Goal: Task Accomplishment & Management: Manage account settings

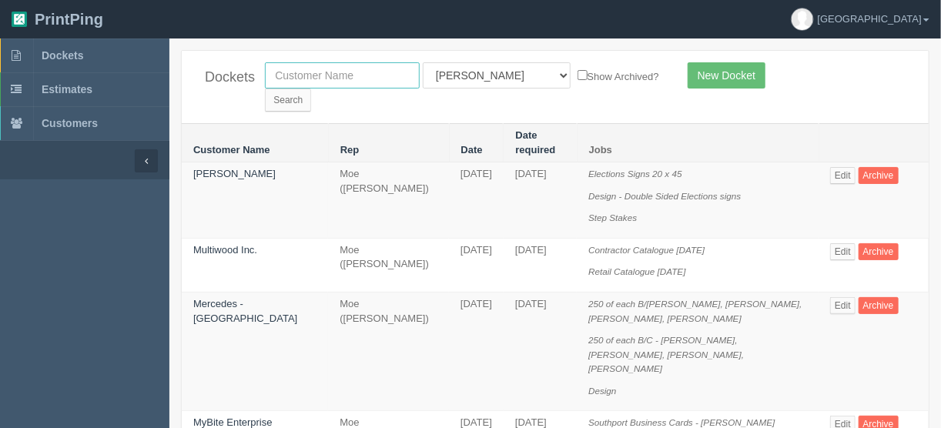
click at [331, 69] on input "text" at bounding box center [342, 75] width 155 height 26
type input "[PERSON_NAME]"
click at [486, 76] on select "All Users Ali Ali Test 1 Aly Amy Ankit Arif Brandon Dan France Greg Jim Mark Ma…" at bounding box center [497, 75] width 148 height 26
select select
click at [423, 62] on select "All Users Ali Ali Test 1 Aly Amy Ankit Arif Brandon Dan France Greg Jim Mark Ma…" at bounding box center [497, 75] width 148 height 26
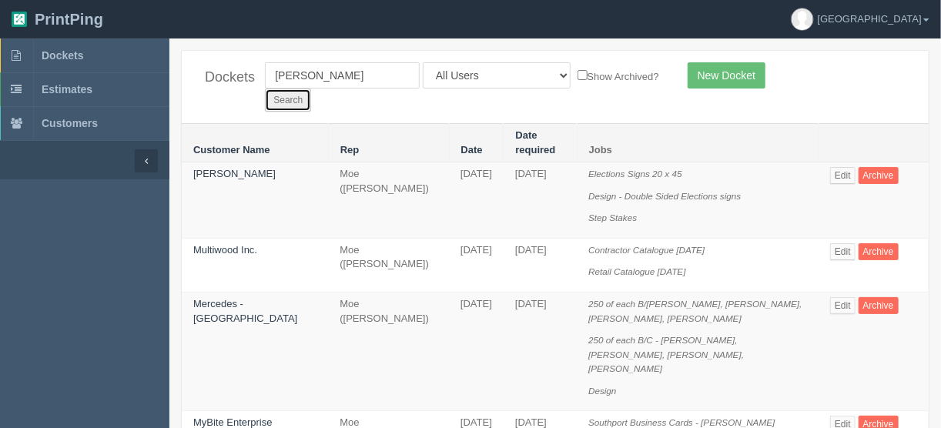
click at [311, 89] on input "Search" at bounding box center [288, 100] width 46 height 23
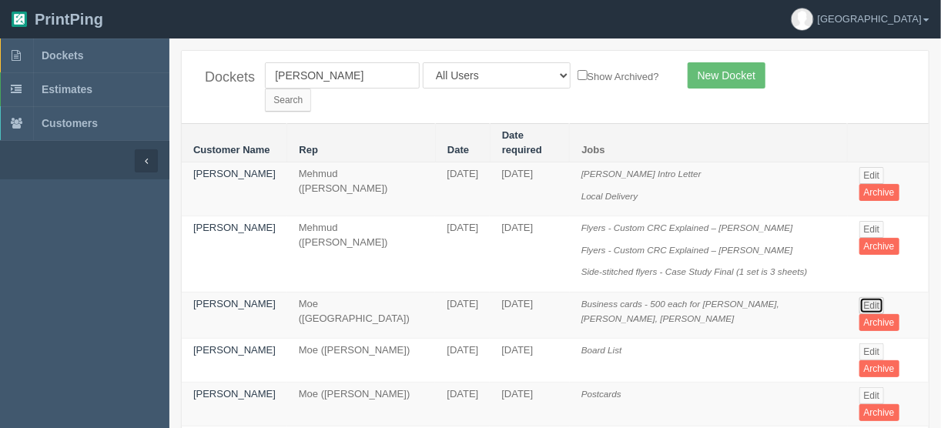
click at [863, 297] on link "Edit" at bounding box center [871, 305] width 25 height 17
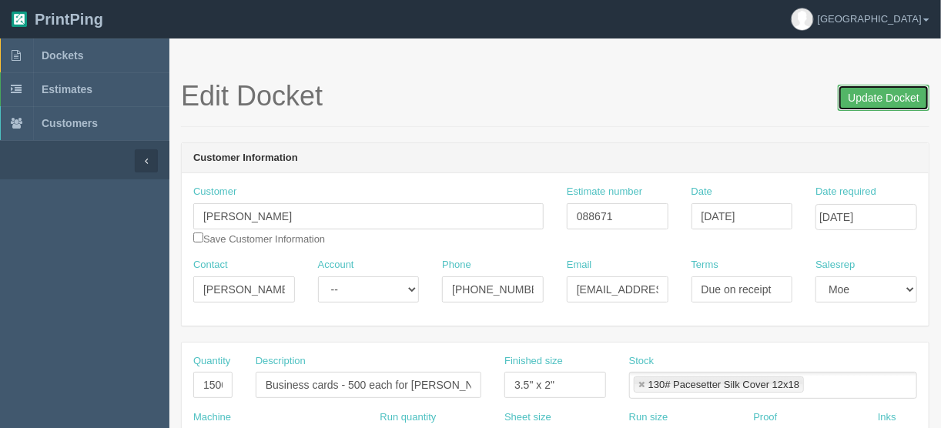
click at [880, 99] on input "Update Docket" at bounding box center [883, 98] width 92 height 26
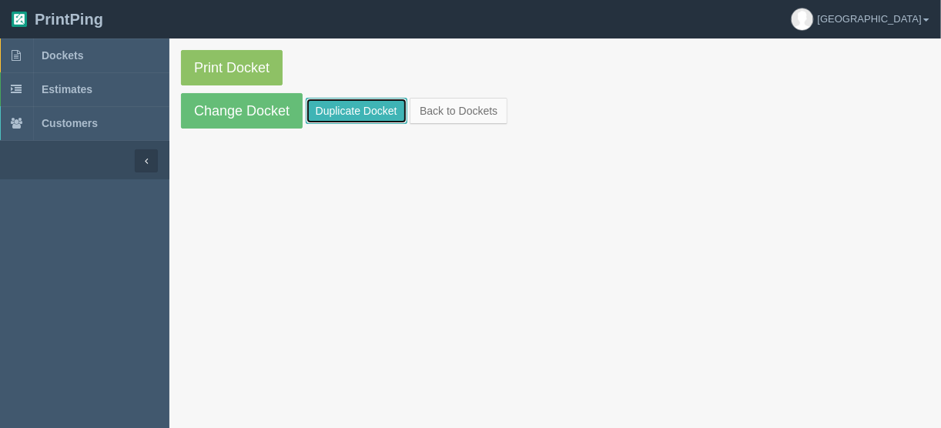
click at [361, 105] on link "Duplicate Docket" at bounding box center [357, 111] width 102 height 26
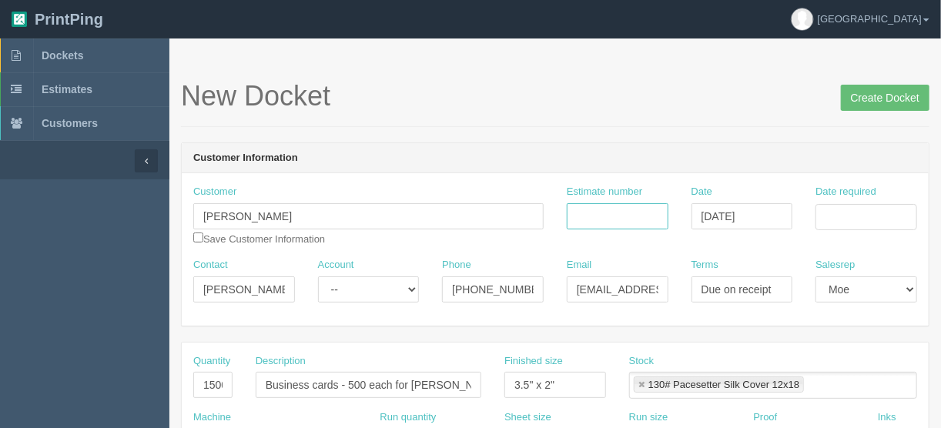
drag, startPoint x: 632, startPoint y: 217, endPoint x: 659, endPoint y: 197, distance: 33.6
click at [632, 217] on input "Estimate number" at bounding box center [617, 216] width 102 height 26
type input "088671"
click at [837, 216] on input "Date required" at bounding box center [866, 217] width 102 height 26
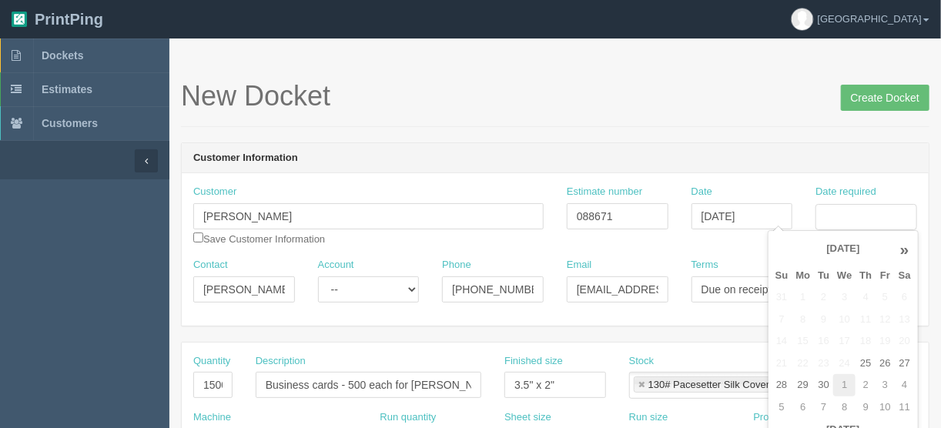
click at [844, 388] on td "1" at bounding box center [844, 385] width 22 height 22
type input "October 1, 2025"
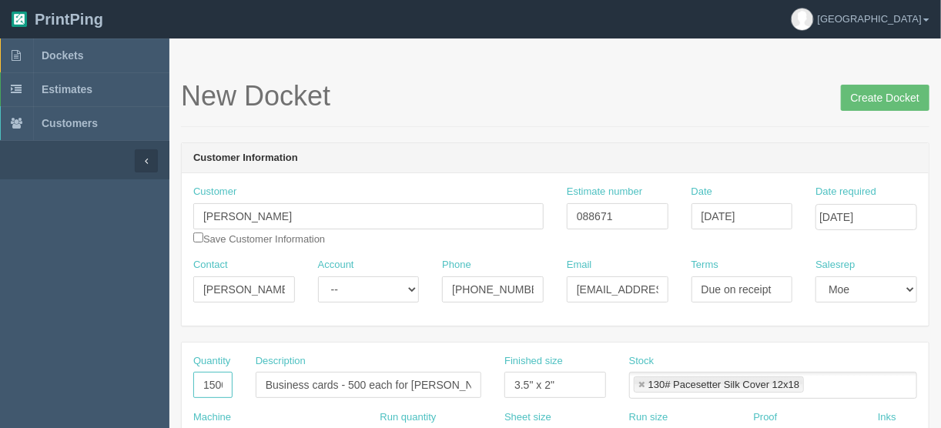
scroll to position [0, 4]
drag, startPoint x: 196, startPoint y: 380, endPoint x: 343, endPoint y: 372, distance: 147.3
click at [343, 372] on div "Quantity 1500 Description Business cards - 500 each for Cheryl, Rick, Mitch Fin…" at bounding box center [555, 382] width 747 height 56
type input "500"
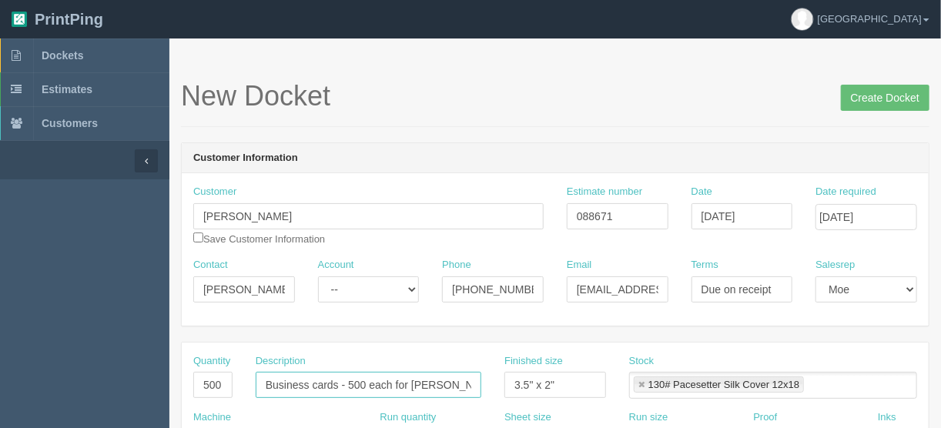
drag, startPoint x: 349, startPoint y: 379, endPoint x: 410, endPoint y: 383, distance: 60.9
click at [410, 383] on input "Business cards - 500 each for Cheryl, Rick, Mitch" at bounding box center [369, 385] width 226 height 26
drag, startPoint x: 378, startPoint y: 382, endPoint x: 480, endPoint y: 383, distance: 101.6
click at [480, 383] on input "Business cards - Cheryl, Rick, Mitch" at bounding box center [369, 385] width 226 height 26
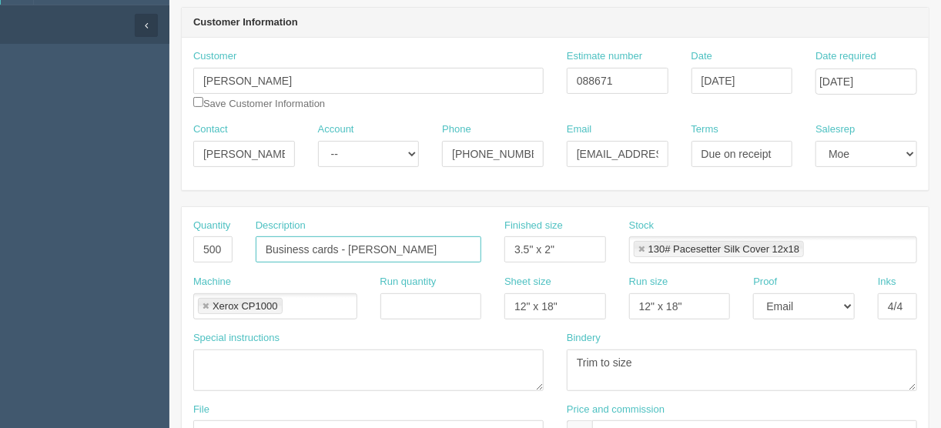
scroll to position [308, 0]
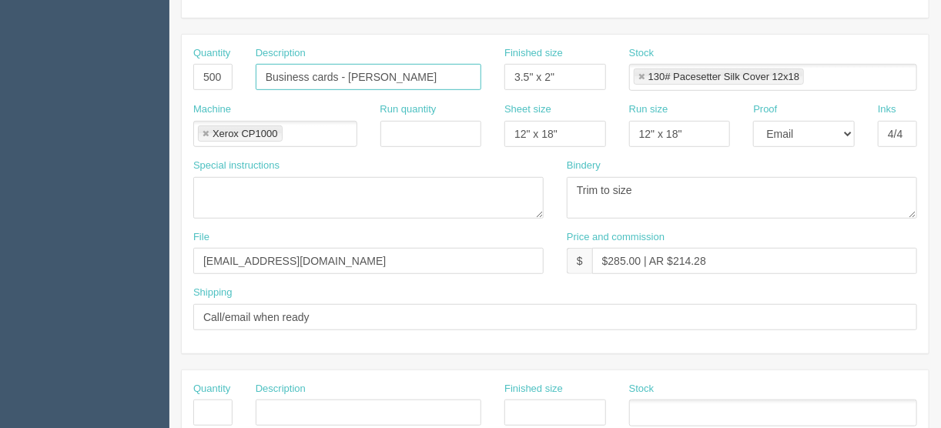
type input "Business cards - Cheryl"
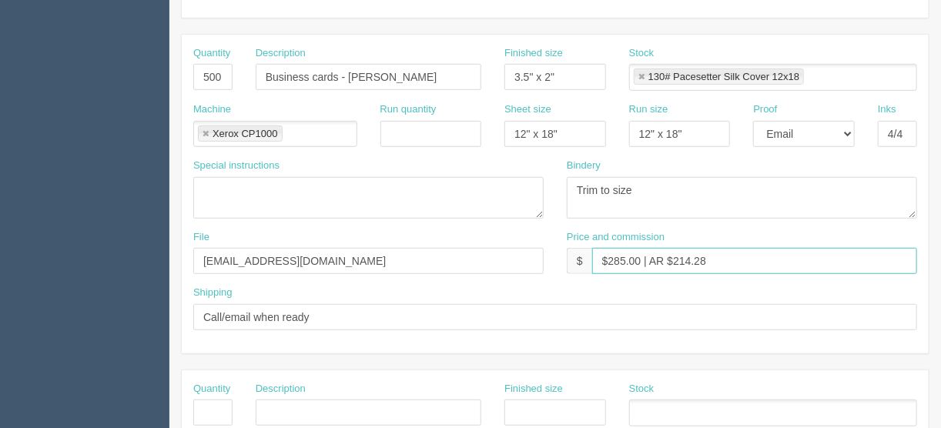
drag, startPoint x: 622, startPoint y: 254, endPoint x: 608, endPoint y: 256, distance: 13.9
click at [608, 256] on input "$285.00 | AR $214.28" at bounding box center [754, 261] width 325 height 26
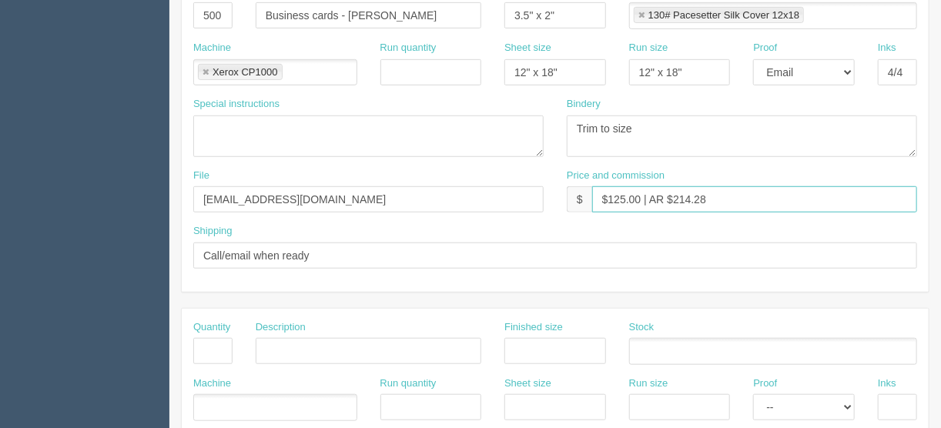
type input "$125.00 | AR $214.28"
click at [847, 69] on select "-- Email Hard Copy" at bounding box center [804, 72] width 102 height 26
click at [753, 59] on select "-- Email Hard Copy" at bounding box center [804, 72] width 102 height 26
click at [849, 66] on select "-- Email Hard Copy" at bounding box center [804, 72] width 102 height 26
select select "Hard Copy"
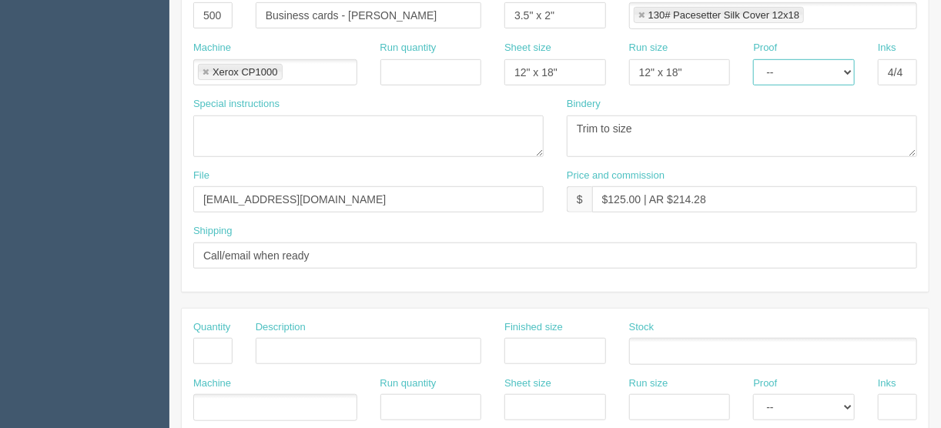
click at [753, 59] on select "-- Email Hard Copy" at bounding box center [804, 72] width 102 height 26
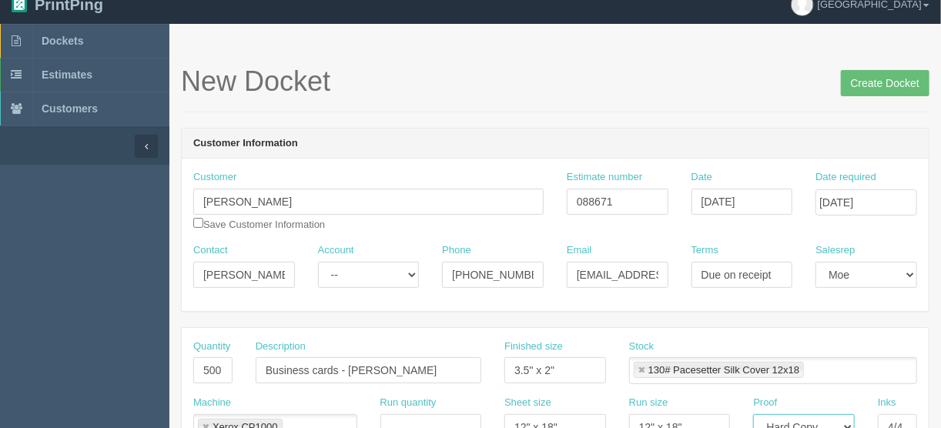
scroll to position [62, 0]
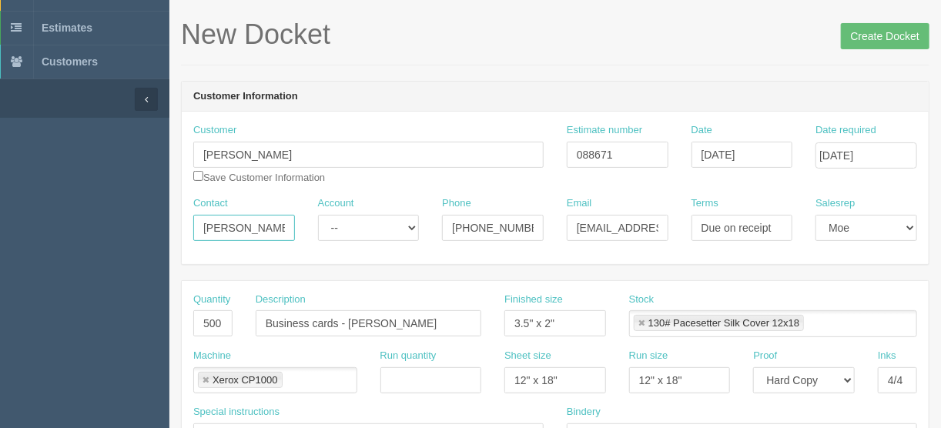
drag, startPoint x: 277, startPoint y: 222, endPoint x: 176, endPoint y: 230, distance: 101.1
click at [192, 232] on div "Contact Cheryl Munson" at bounding box center [244, 224] width 125 height 56
paste input "Mitchell Furlong <mitchf@westernimpact.ca>"
drag, startPoint x: 232, startPoint y: 228, endPoint x: 336, endPoint y: 222, distance: 104.0
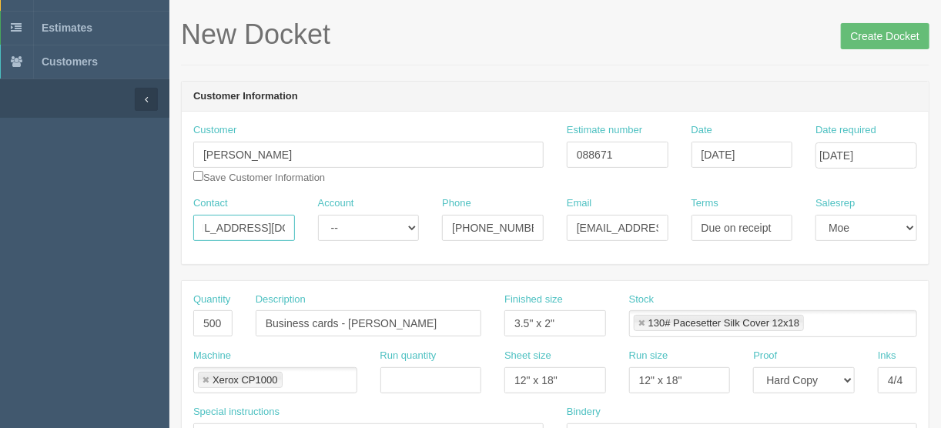
click at [336, 222] on div "Contact Mitchell Furlong <mitchf@westernimpact.ca Account -- Existing Client Al…" at bounding box center [555, 224] width 747 height 56
type input "Mitchell Furlong <"
drag, startPoint x: 573, startPoint y: 226, endPoint x: 743, endPoint y: 217, distance: 170.4
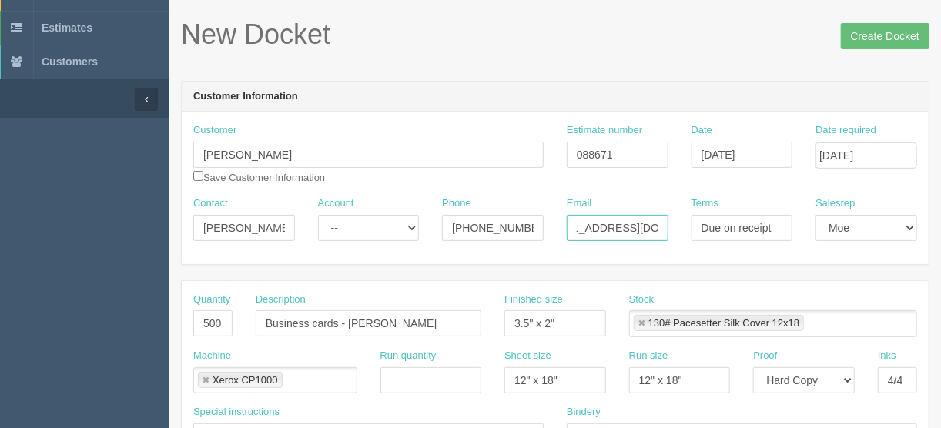
click at [743, 217] on div "Contact Mitchell Furlong < Account -- Existing Client Allrush Client Rep Client…" at bounding box center [555, 224] width 747 height 56
paste input "mitchf@westernimpact.ca"
type input "mitchf@westernimpact.ca"
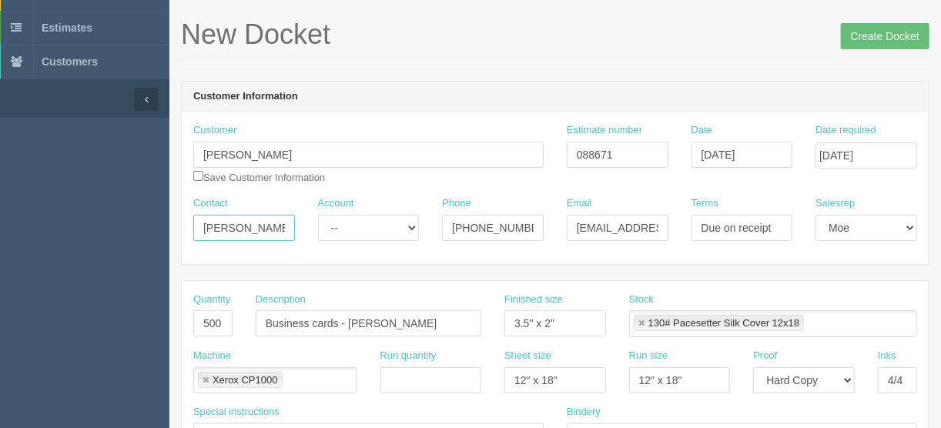
click at [277, 224] on input "Mitchell Furlong <" at bounding box center [244, 228] width 102 height 26
type input "Mitchell Furlong"
drag, startPoint x: 526, startPoint y: 224, endPoint x: 475, endPoint y: 224, distance: 51.6
click at [475, 224] on input "403-619-0012" at bounding box center [493, 228] width 102 height 26
type input "403-809-0575"
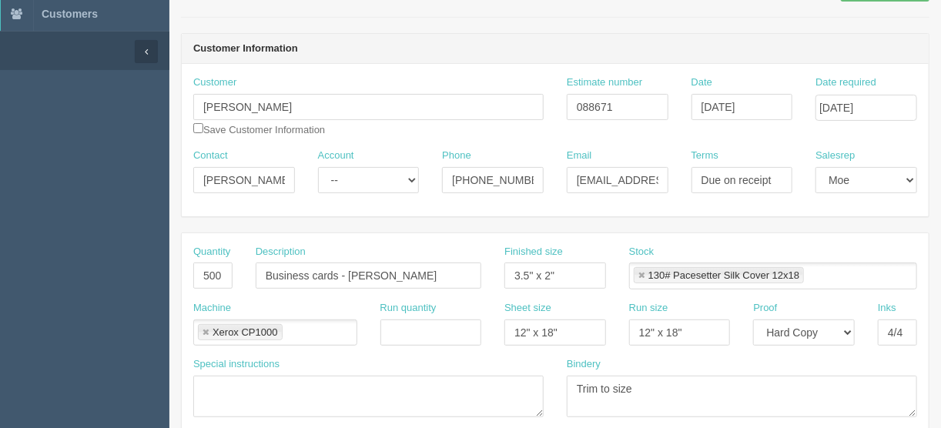
scroll to position [185, 0]
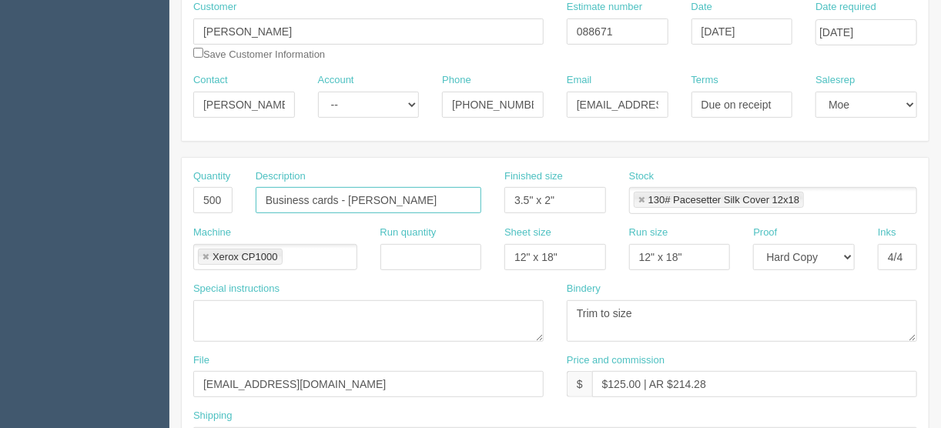
click at [257, 196] on input "Business cards - Cheryl" at bounding box center [369, 200] width 226 height 26
click at [413, 199] on input "CCE Business cards - Cheryl" at bounding box center [369, 200] width 226 height 26
type input "CCE Business cards - Cheryl Munson"
drag, startPoint x: 715, startPoint y: 385, endPoint x: 672, endPoint y: 379, distance: 43.4
click at [672, 379] on input "$125.00 | AR $214.28" at bounding box center [754, 384] width 325 height 26
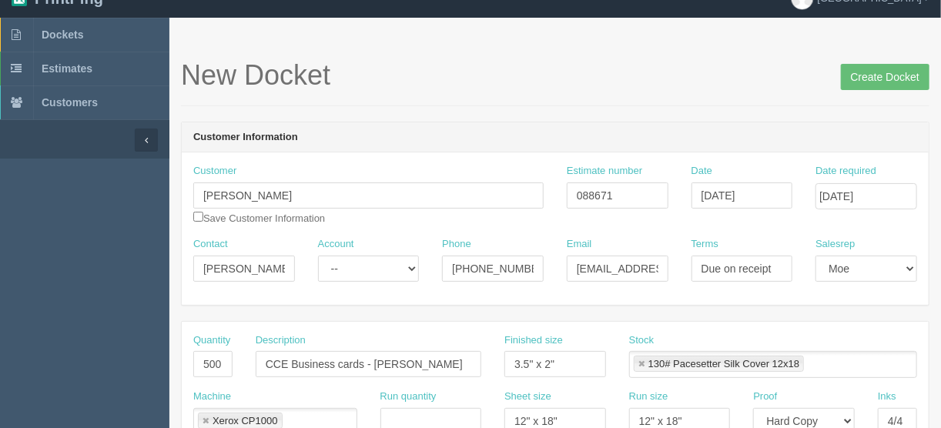
scroll to position [0, 0]
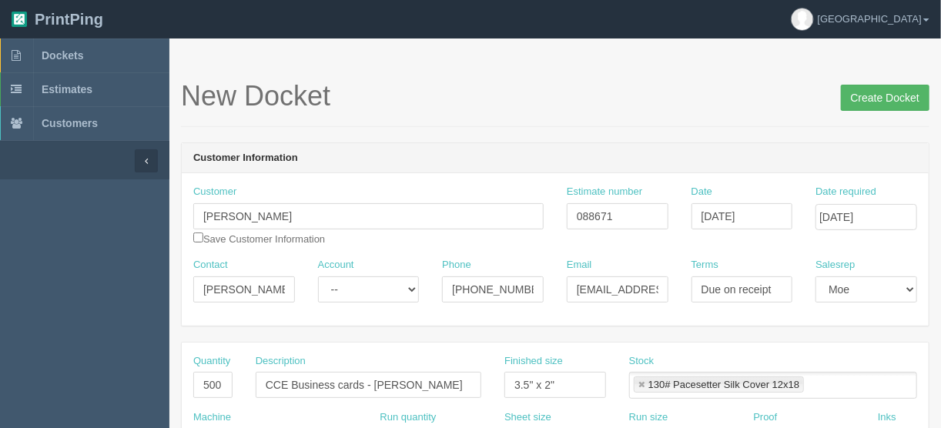
type input "$125.00 | AR $72.43"
click at [874, 95] on input "Create Docket" at bounding box center [885, 98] width 89 height 26
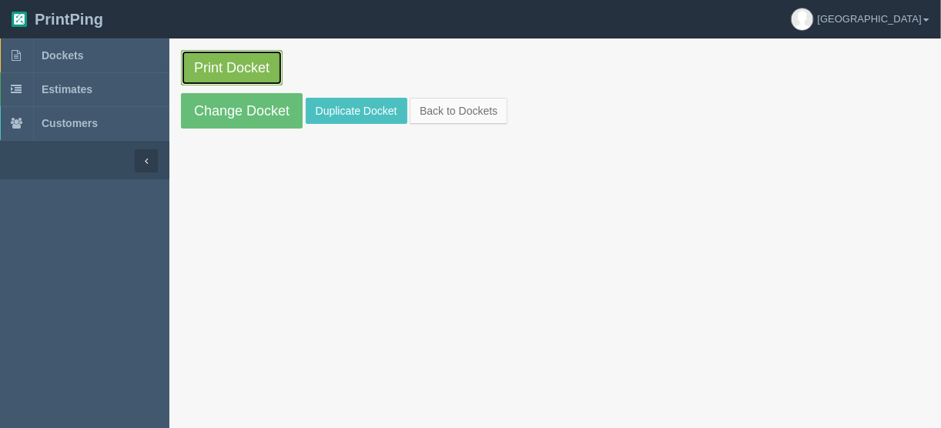
click at [219, 67] on link "Print Docket" at bounding box center [232, 67] width 102 height 35
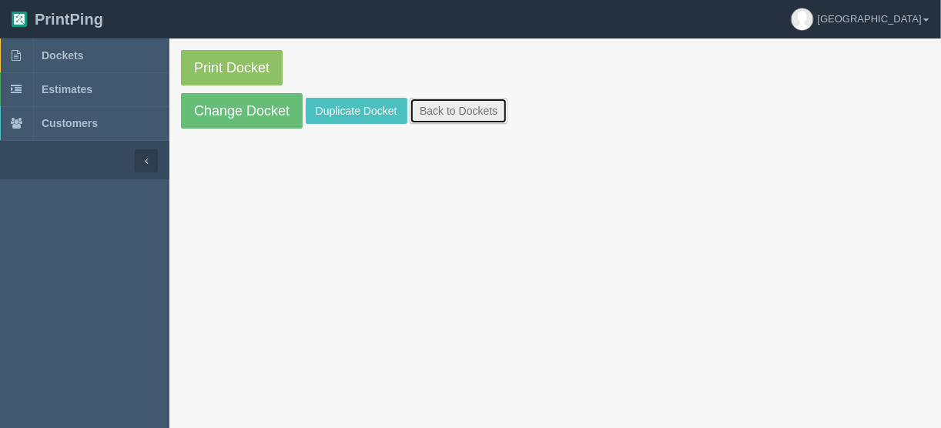
click at [451, 110] on link "Back to Dockets" at bounding box center [458, 111] width 98 height 26
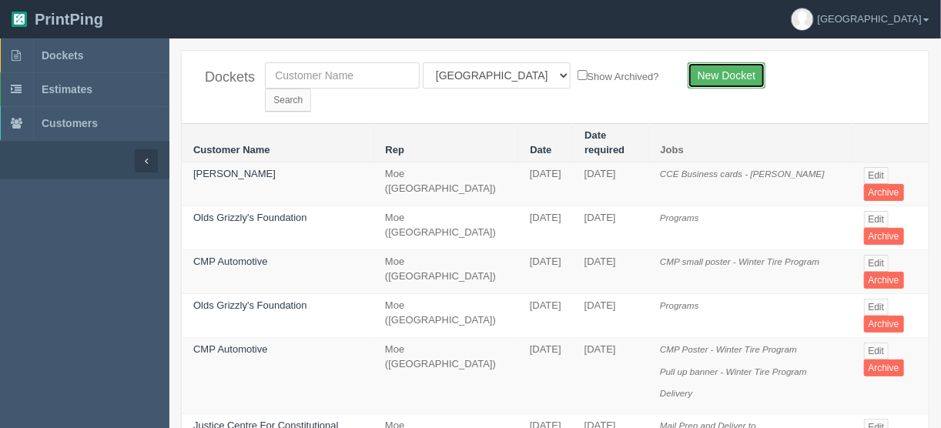
click at [727, 74] on link "New Docket" at bounding box center [726, 75] width 78 height 26
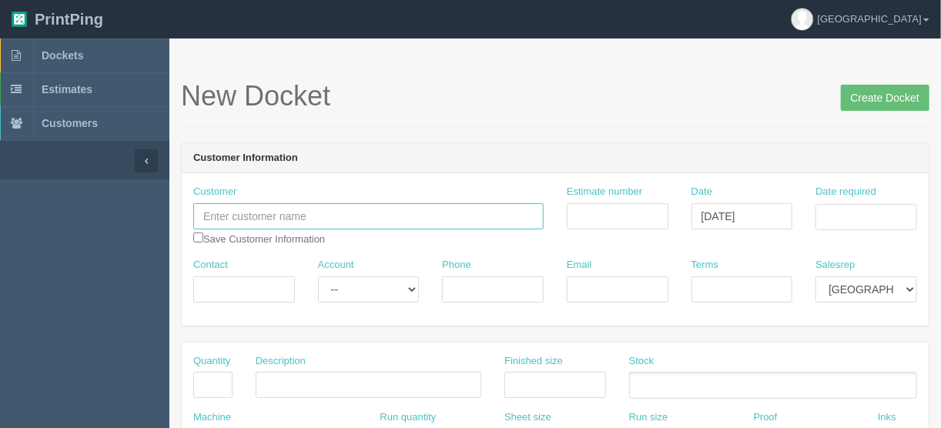
click at [231, 212] on input "text" at bounding box center [368, 216] width 350 height 26
type input "Apollo Trnasmission"
click at [196, 236] on input "checkbox" at bounding box center [198, 237] width 10 height 10
checkbox input "true"
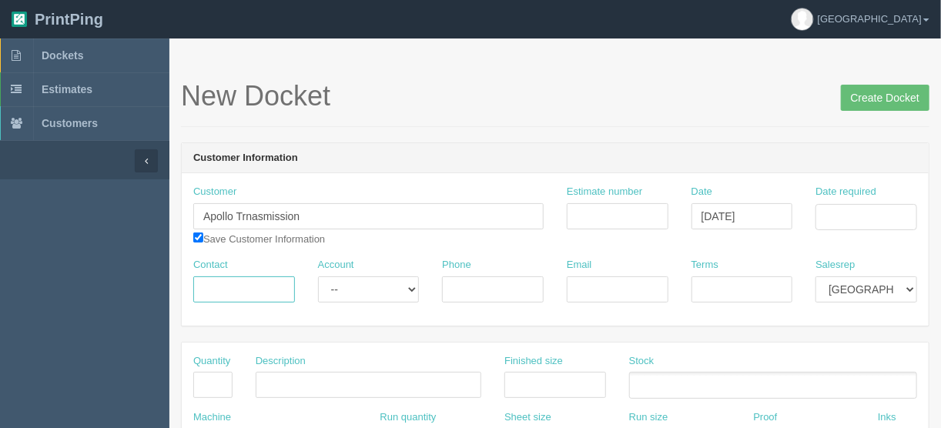
click at [242, 290] on input "Contact" at bounding box center [244, 289] width 102 height 26
paste input "Patrick Inada"
type input "Patrick Inada"
click at [467, 288] on input "Phone" at bounding box center [493, 289] width 102 height 26
paste input "(403) 568-0777"
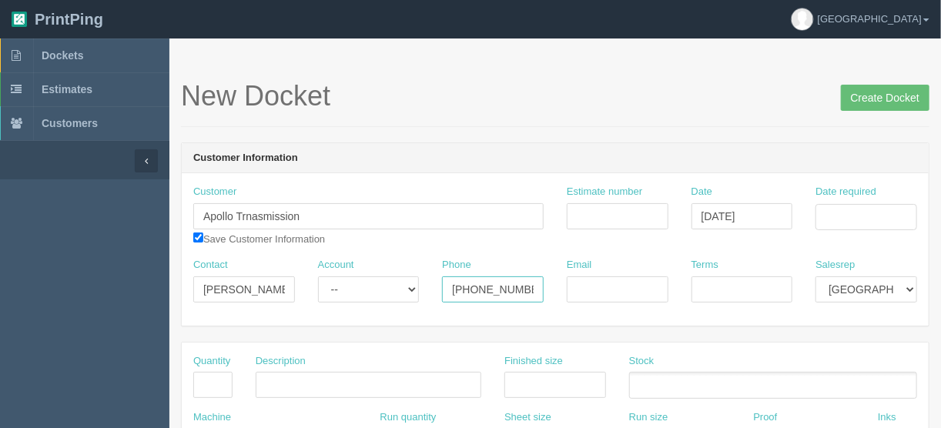
type input "(403) 568-0777"
click at [604, 279] on input "Email" at bounding box center [617, 289] width 102 height 26
paste input "patrick@apollowindows.ca"
type input "patrick@apollowindows.ca"
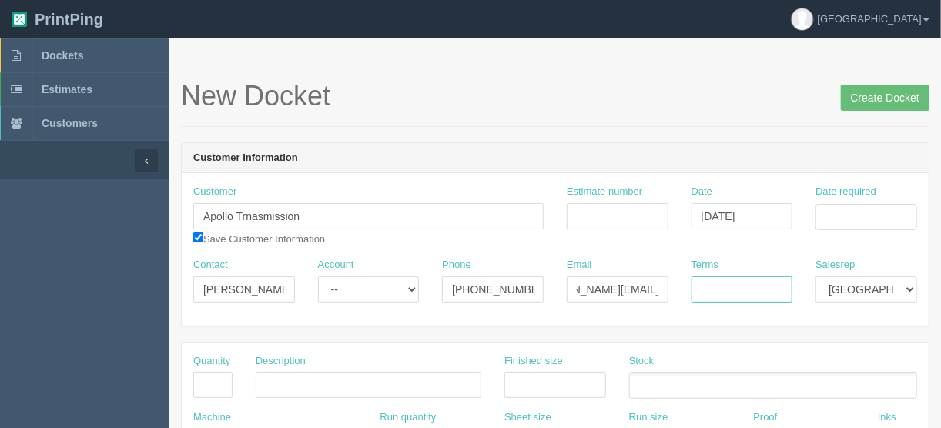
click at [710, 289] on input "Terms" at bounding box center [742, 289] width 102 height 26
type input "Due on receipt"
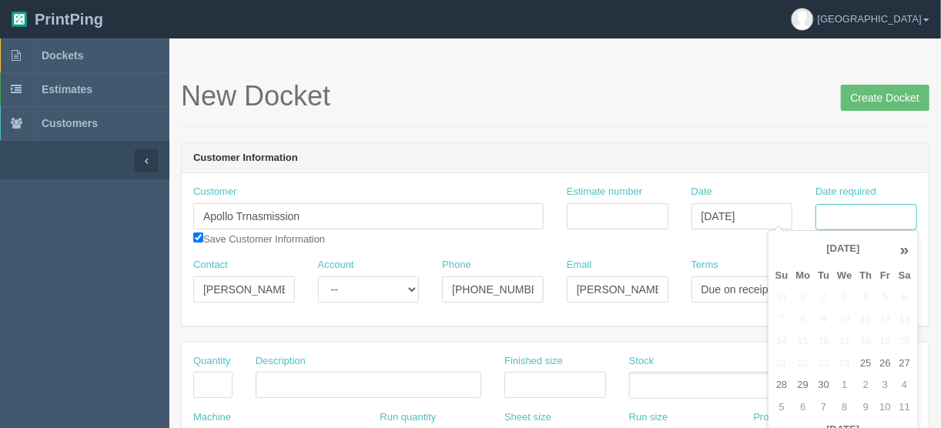
click at [841, 214] on input "Date required" at bounding box center [866, 217] width 102 height 26
click at [864, 383] on td "2" at bounding box center [865, 385] width 20 height 22
type input "October 2, 2025"
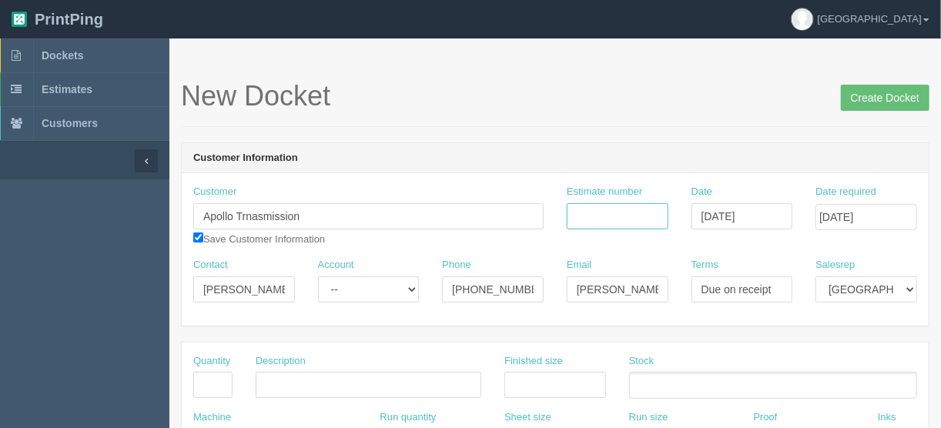
click at [603, 216] on input "Estimate number" at bounding box center [617, 216] width 102 height 26
click at [886, 97] on input "Create Docket" at bounding box center [885, 98] width 89 height 26
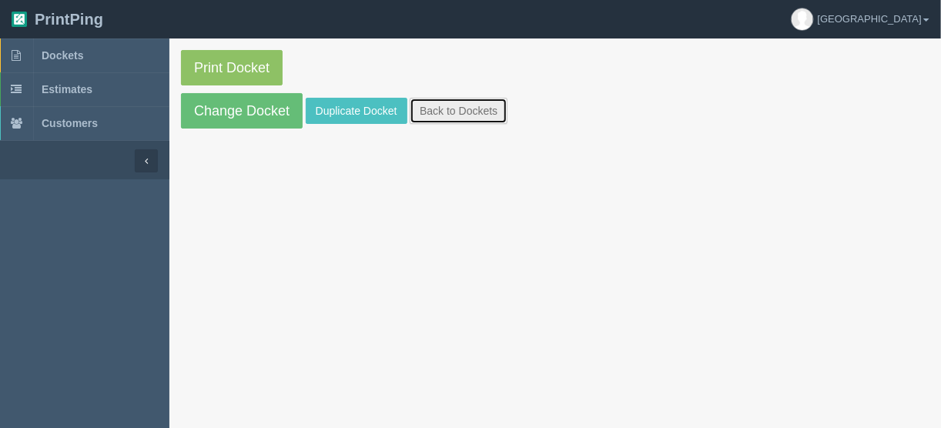
click at [456, 109] on link "Back to Dockets" at bounding box center [458, 111] width 98 height 26
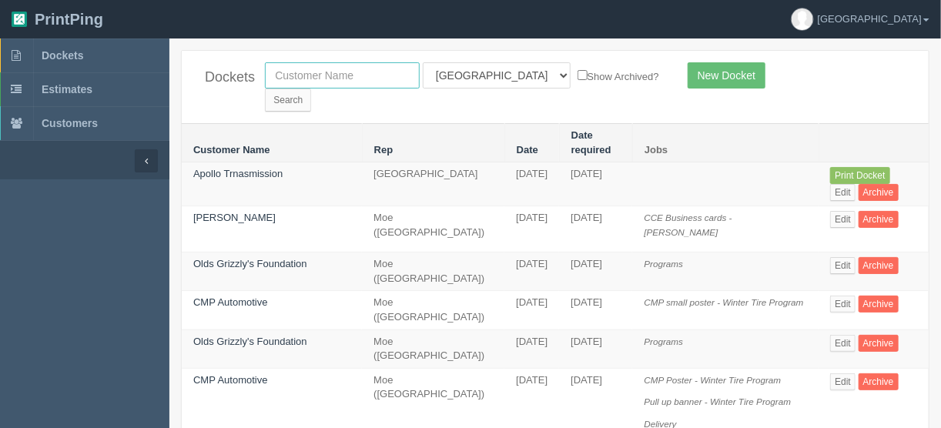
click at [308, 72] on input "text" at bounding box center [342, 75] width 155 height 26
type input "apollo"
click at [311, 89] on input "Search" at bounding box center [288, 100] width 46 height 23
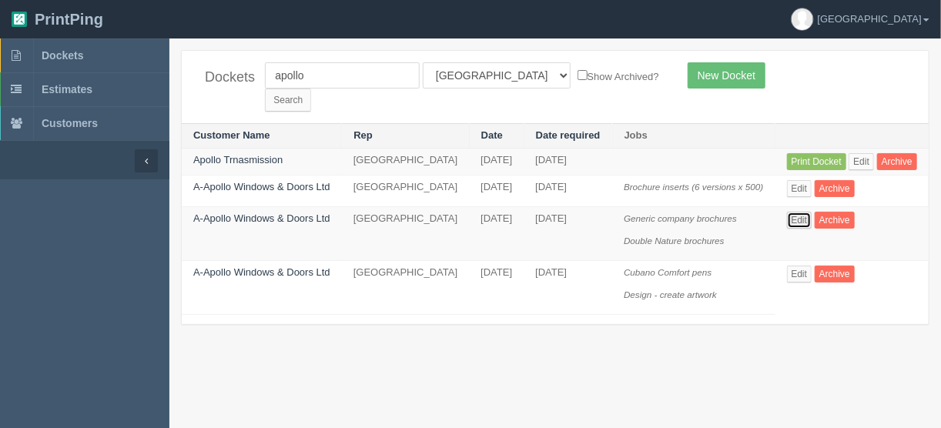
click at [811, 226] on link "Edit" at bounding box center [799, 220] width 25 height 17
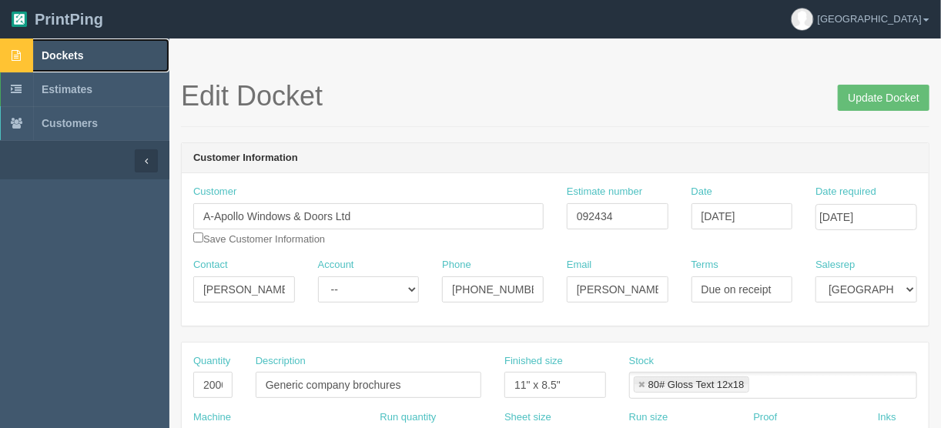
click at [72, 50] on span "Dockets" at bounding box center [63, 55] width 42 height 12
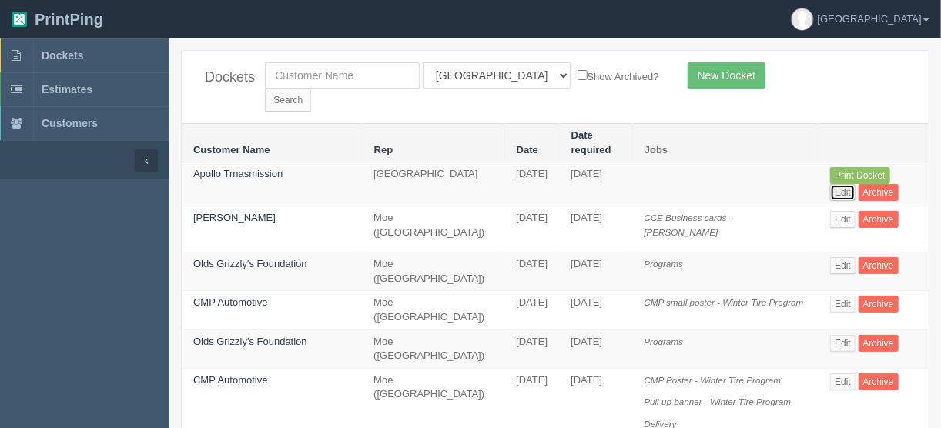
click at [855, 184] on link "Edit" at bounding box center [842, 192] width 25 height 17
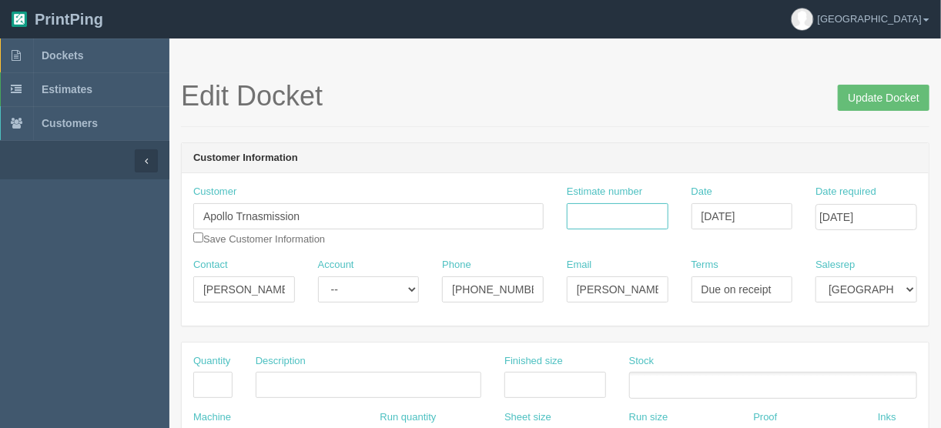
click at [602, 210] on input "Estimate number" at bounding box center [617, 216] width 102 height 26
type input "092434"
drag, startPoint x: 212, startPoint y: 386, endPoint x: 213, endPoint y: 378, distance: 7.8
click at [212, 386] on input "text" at bounding box center [212, 385] width 39 height 26
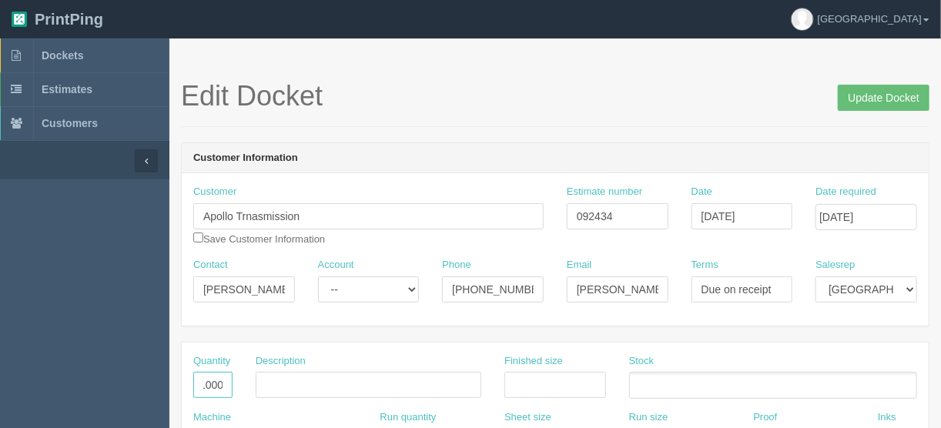
type input "1000"
type input "Trifolded brochures"
type input "11" x 8.5""
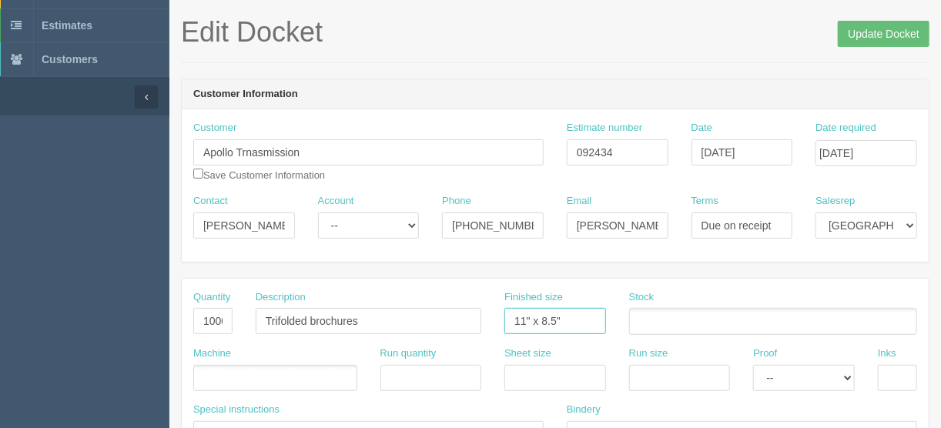
scroll to position [185, 0]
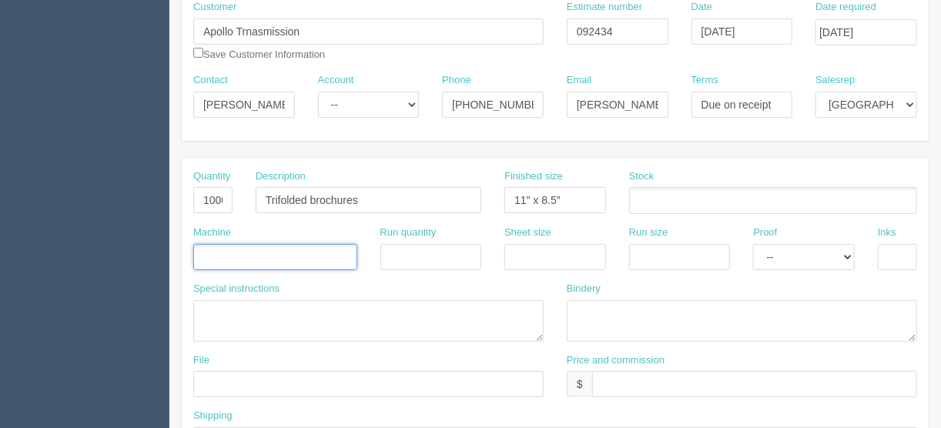
click at [206, 247] on input "text" at bounding box center [201, 258] width 15 height 22
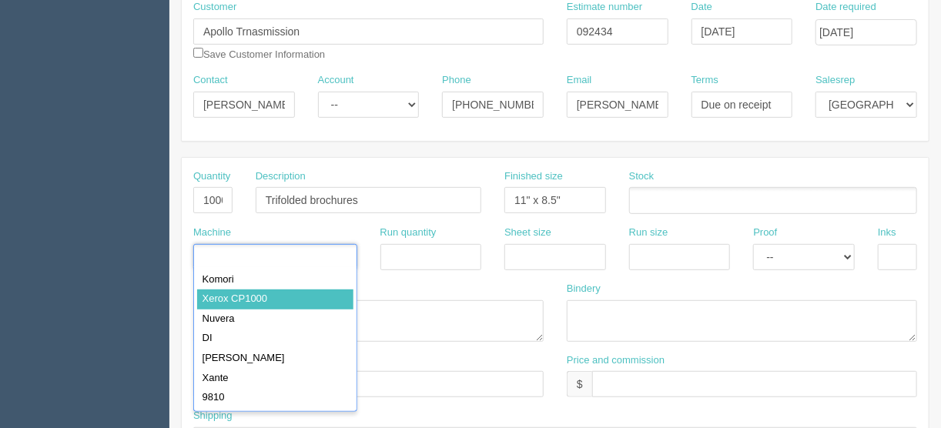
type input "Xerox CP1000"
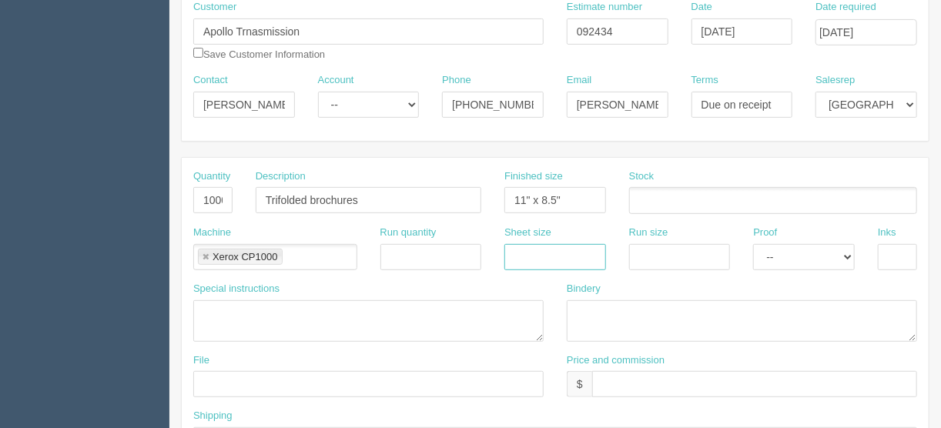
click at [531, 251] on input "text" at bounding box center [555, 257] width 102 height 26
type input "12" x 18""
click at [658, 244] on input "text" at bounding box center [680, 257] width 102 height 26
type input "12" x 18""
drag, startPoint x: 763, startPoint y: 256, endPoint x: 774, endPoint y: 265, distance: 14.3
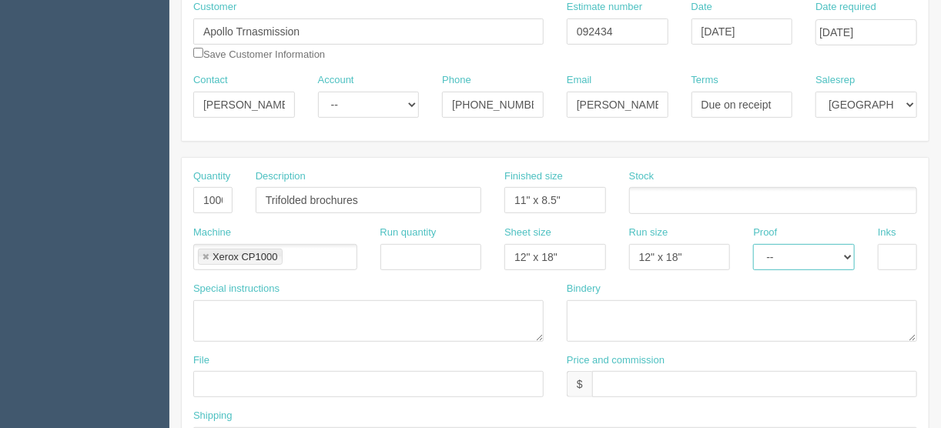
click at [763, 256] on select "-- Email Hard Copy" at bounding box center [804, 257] width 102 height 26
select select "Hard Copy"
click at [753, 244] on select "-- Email Hard Copy" at bounding box center [804, 257] width 102 height 26
click at [885, 252] on input "text" at bounding box center [896, 257] width 39 height 26
type input "4/4"
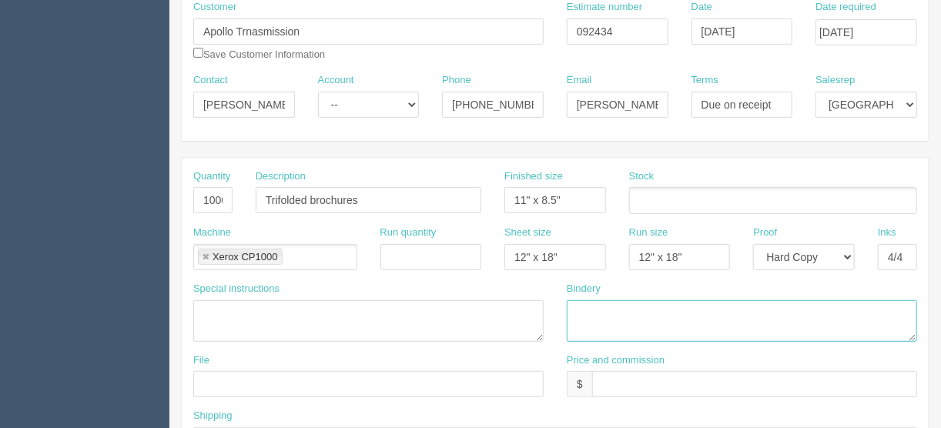
drag, startPoint x: 576, startPoint y: 307, endPoint x: 582, endPoint y: 299, distance: 9.9
click at [576, 307] on textarea at bounding box center [741, 321] width 350 height 42
type textarea "Trim and trifold"
click at [602, 385] on input "text" at bounding box center [754, 384] width 325 height 26
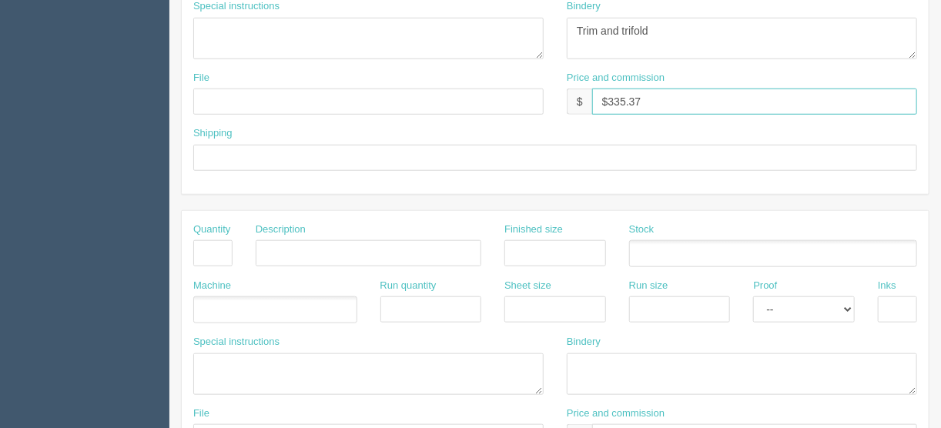
scroll to position [554, 0]
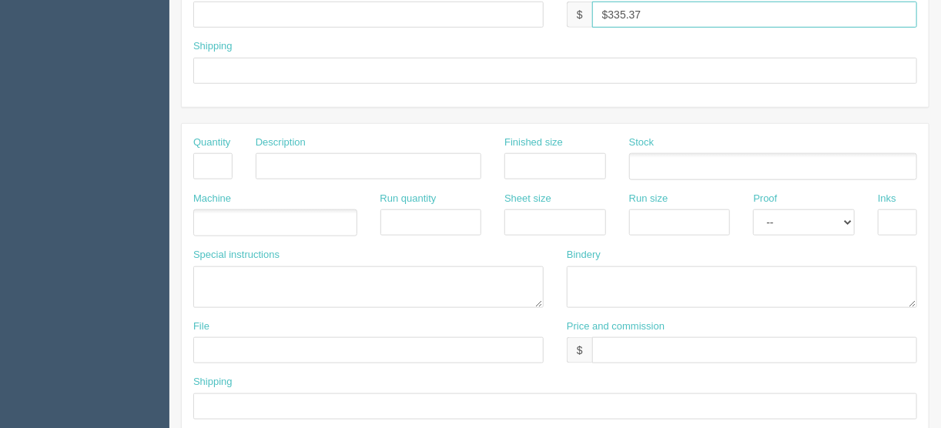
type input "$335.37"
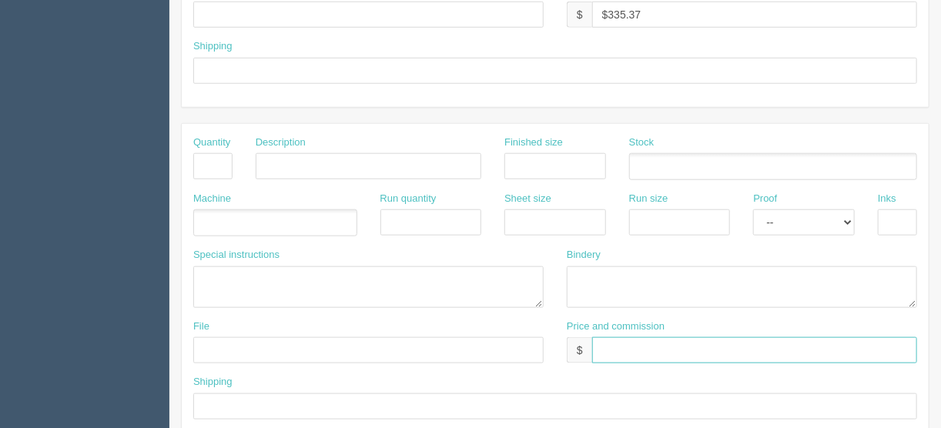
drag, startPoint x: 611, startPoint y: 344, endPoint x: 620, endPoint y: 348, distance: 10.0
click at [611, 344] on input "text" at bounding box center [754, 350] width 325 height 26
type input "$335.37 | FL $12.29 | AR $77.39"
drag, startPoint x: 769, startPoint y: 347, endPoint x: 579, endPoint y: 344, distance: 190.1
click at [555, 346] on div "Price and commission $ $335.37 | FL $12.29 | AR $77.39" at bounding box center [741, 347] width 373 height 56
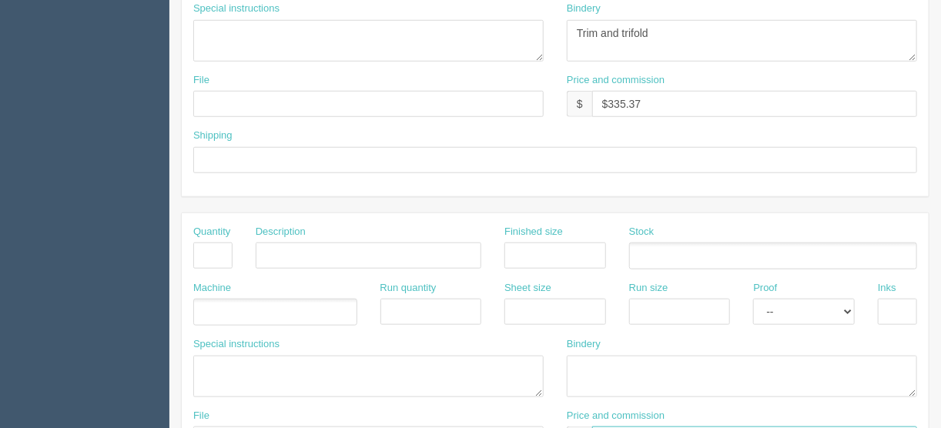
scroll to position [369, 0]
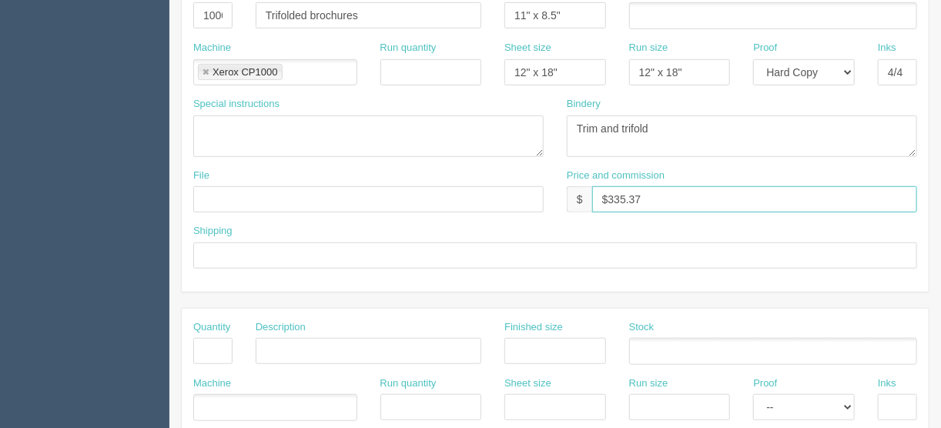
drag, startPoint x: 633, startPoint y: 191, endPoint x: 550, endPoint y: 194, distance: 83.2
click at [550, 194] on div "File Price and commission $ $335.37" at bounding box center [555, 197] width 747 height 56
paste input "| FL $12.29 | AR $77.39"
type input "$335.37 | FL $12.29 | AR $77.39"
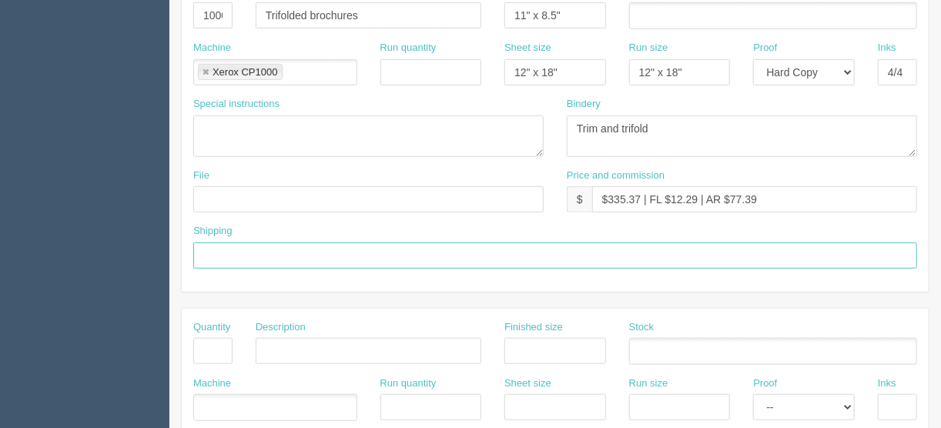
click at [226, 252] on input "text" at bounding box center [555, 255] width 724 height 26
type input "Call/email when ready"
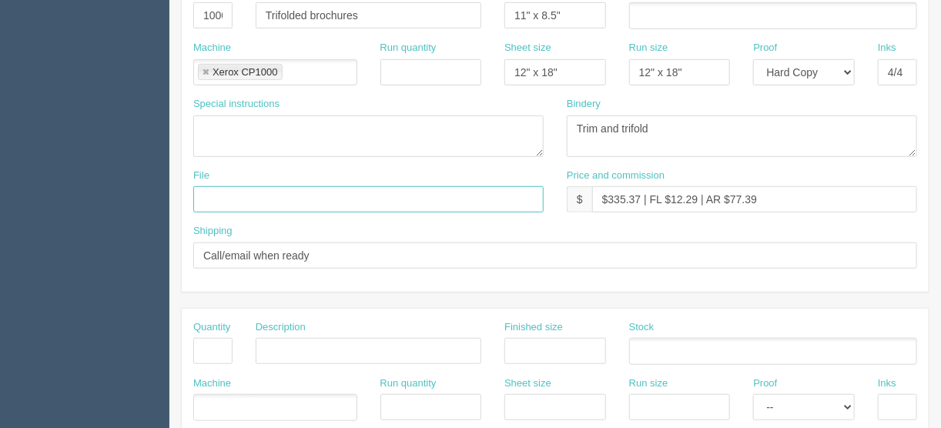
click at [219, 192] on input "text" at bounding box center [368, 199] width 350 height 26
type input "files@allrush.ca"
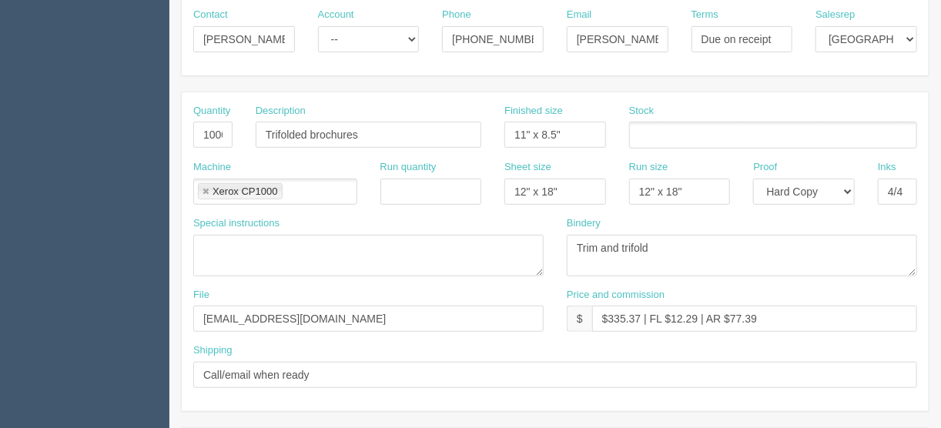
scroll to position [246, 0]
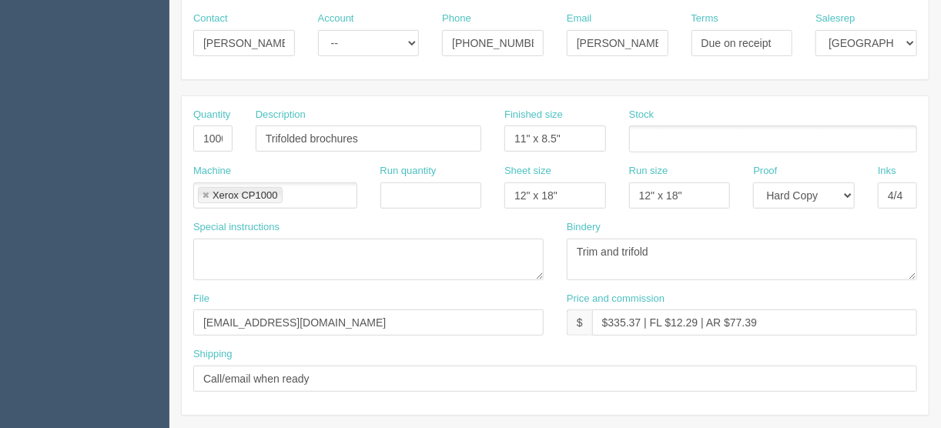
click at [680, 142] on ul at bounding box center [773, 138] width 288 height 27
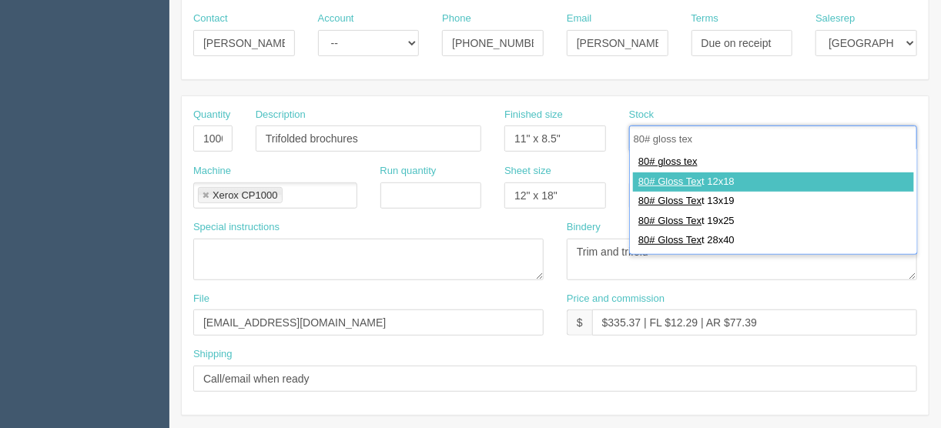
type input "80# gloss tex"
type input "80# Gloss Text 12x18"
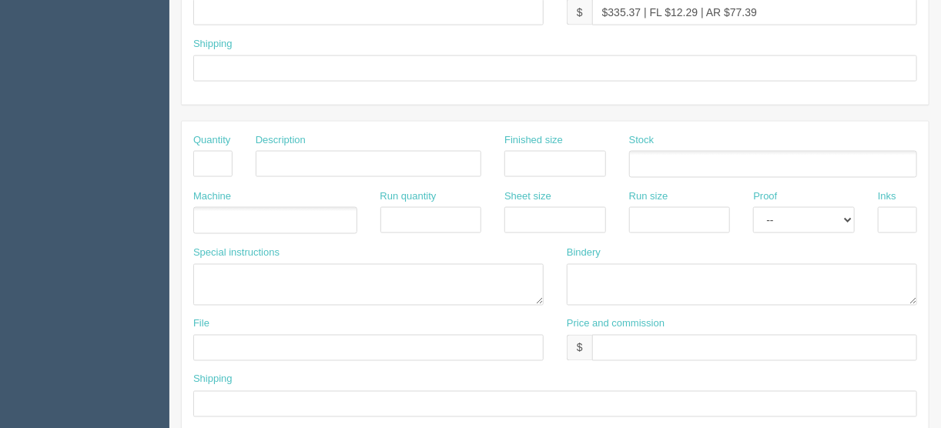
scroll to position [777, 0]
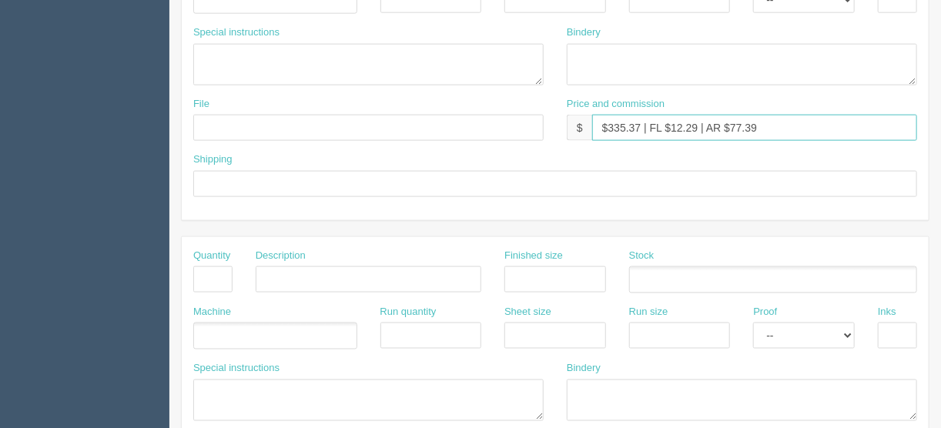
drag, startPoint x: 762, startPoint y: 121, endPoint x: 535, endPoint y: 128, distance: 227.2
click at [535, 128] on div "File Price and commission $ $335.37 | FL $12.29 | AR $77.39" at bounding box center [555, 125] width 747 height 56
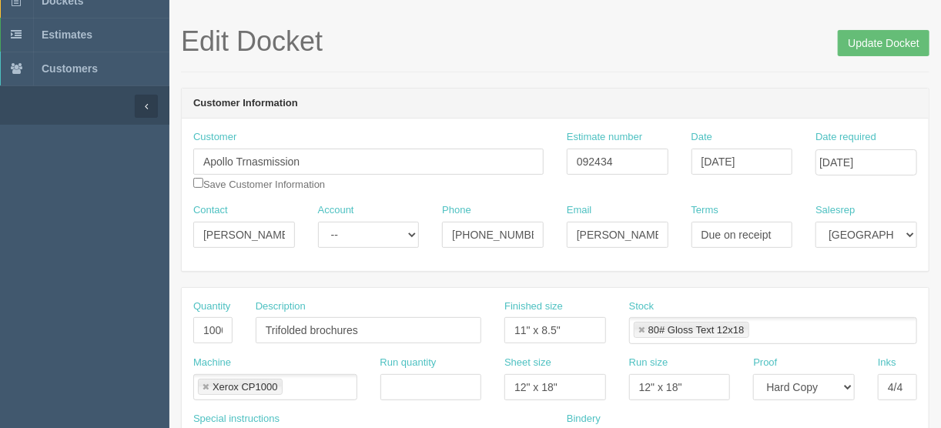
scroll to position [38, 0]
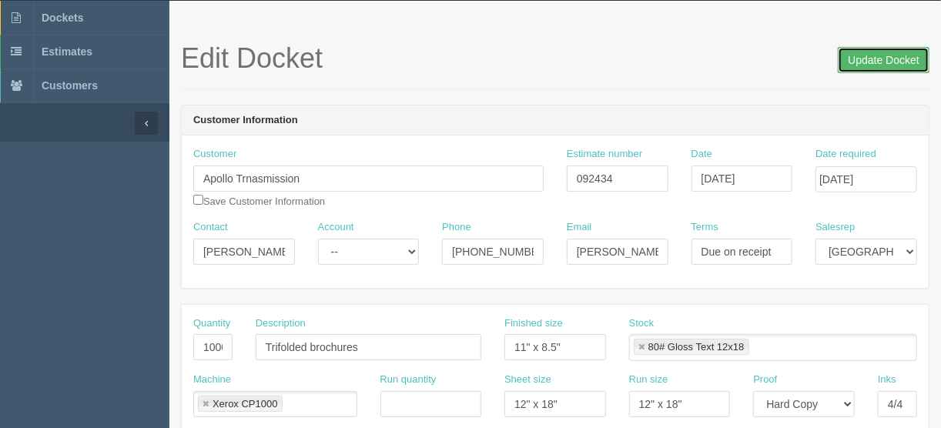
click at [871, 56] on input "Update Docket" at bounding box center [883, 60] width 92 height 26
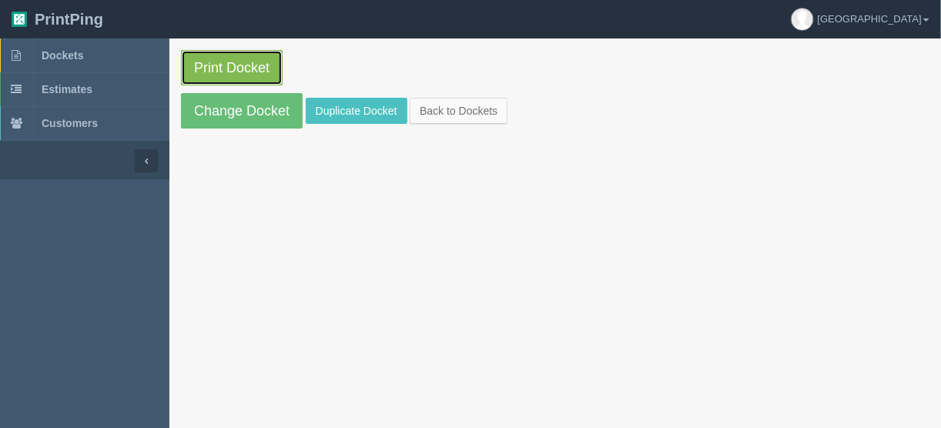
click at [216, 65] on link "Print Docket" at bounding box center [232, 67] width 102 height 35
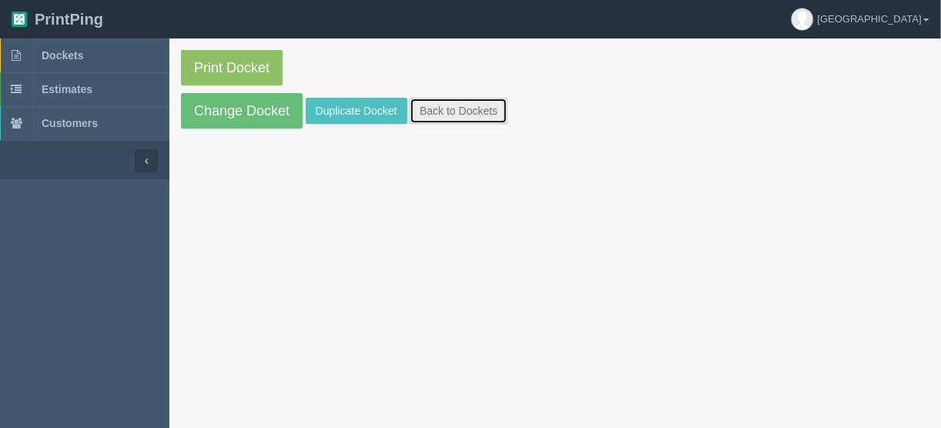
click at [449, 107] on link "Back to Dockets" at bounding box center [458, 111] width 98 height 26
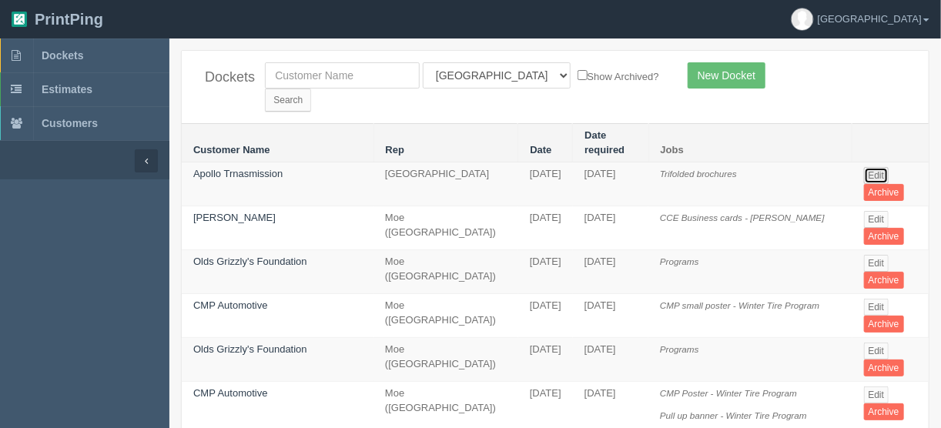
click at [875, 167] on link "Edit" at bounding box center [876, 175] width 25 height 17
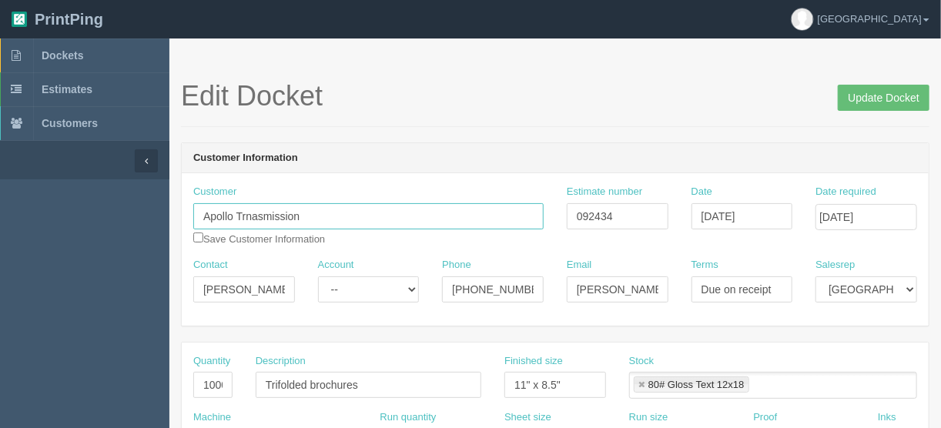
click at [258, 212] on input "Apollo Trnasmission" at bounding box center [368, 216] width 350 height 26
type input "Apollo Transmission"
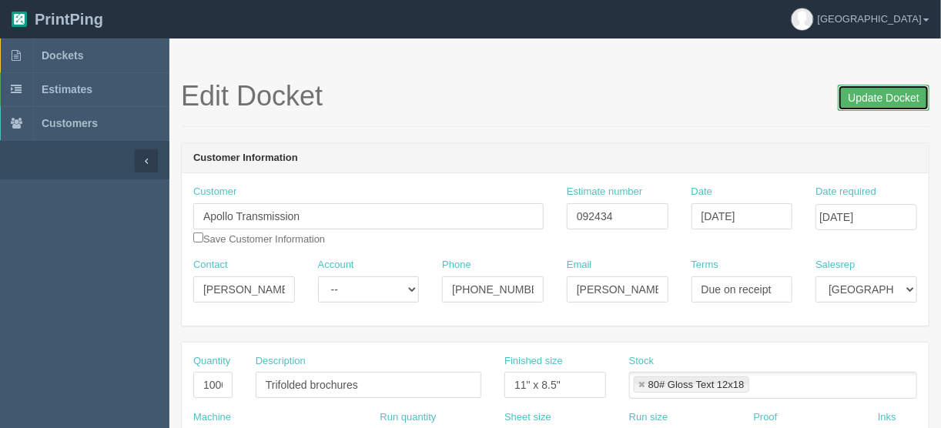
click at [868, 96] on input "Update Docket" at bounding box center [883, 98] width 92 height 26
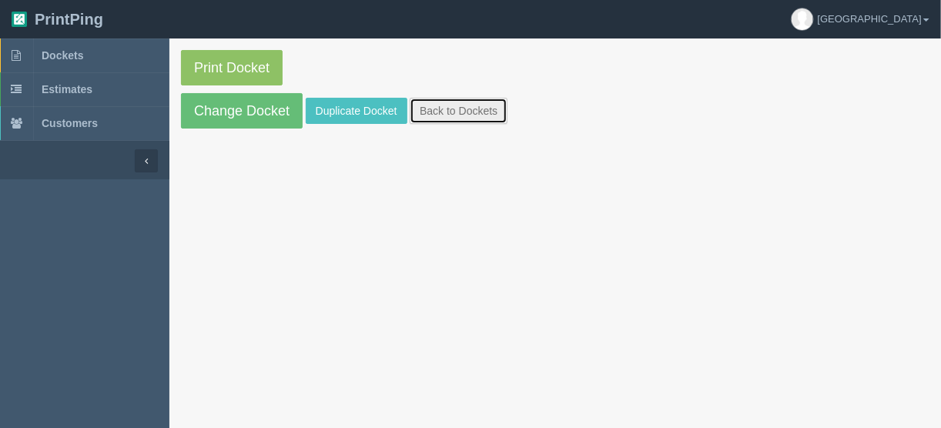
click at [445, 108] on link "Back to Dockets" at bounding box center [458, 111] width 98 height 26
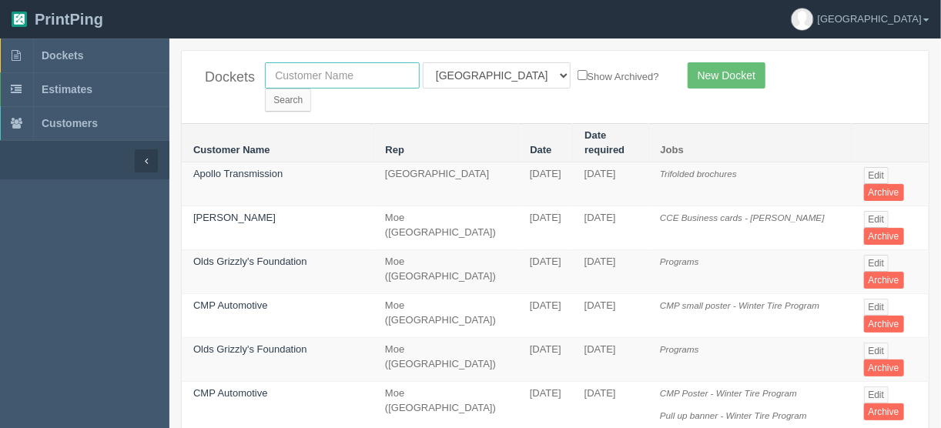
click at [330, 73] on input "text" at bounding box center [342, 75] width 155 height 26
type input "amra"
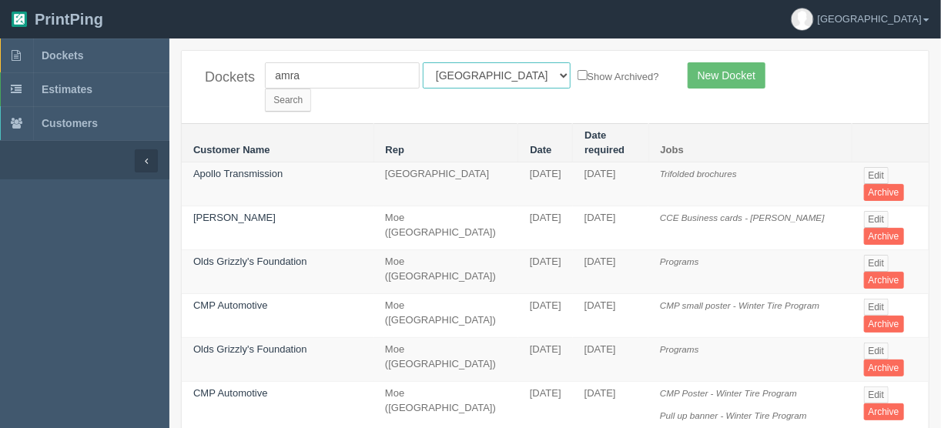
click at [491, 71] on select "All Users [PERSON_NAME] Test 1 [PERSON_NAME] [PERSON_NAME] [PERSON_NAME] France…" at bounding box center [497, 75] width 148 height 26
select select
click at [423, 62] on select "All Users [PERSON_NAME] Test 1 [PERSON_NAME] [PERSON_NAME] [PERSON_NAME] France…" at bounding box center [497, 75] width 148 height 26
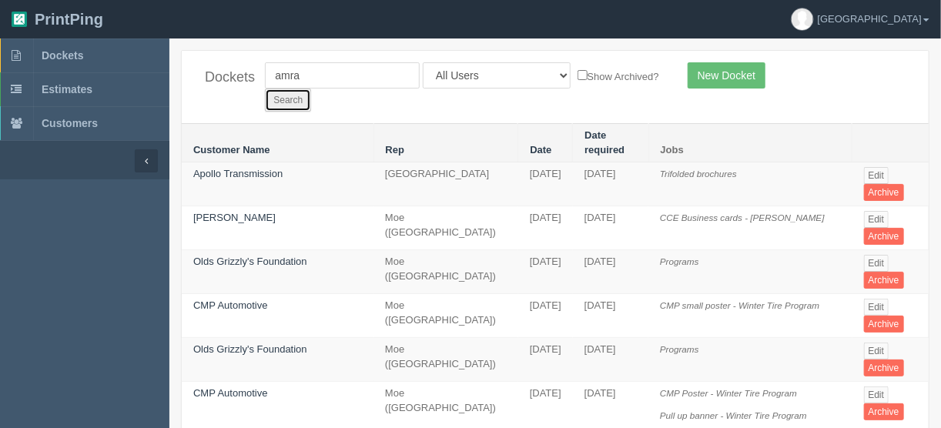
click at [311, 89] on input "Search" at bounding box center [288, 100] width 46 height 23
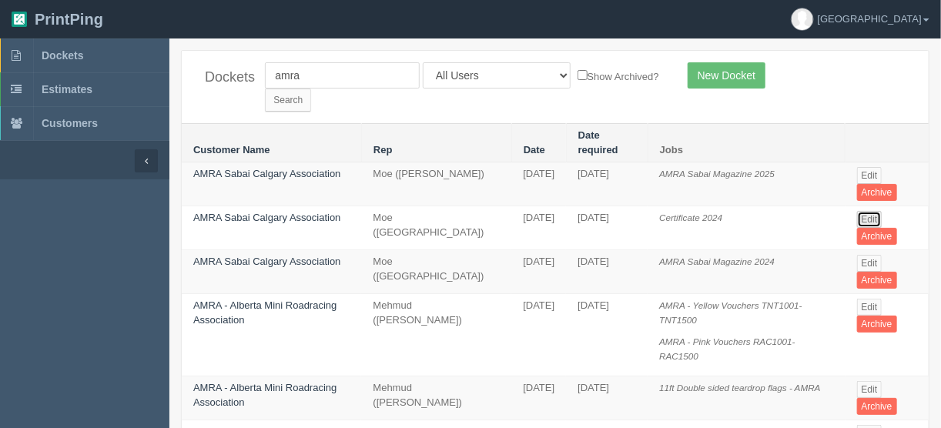
click at [868, 211] on link "Edit" at bounding box center [869, 219] width 25 height 17
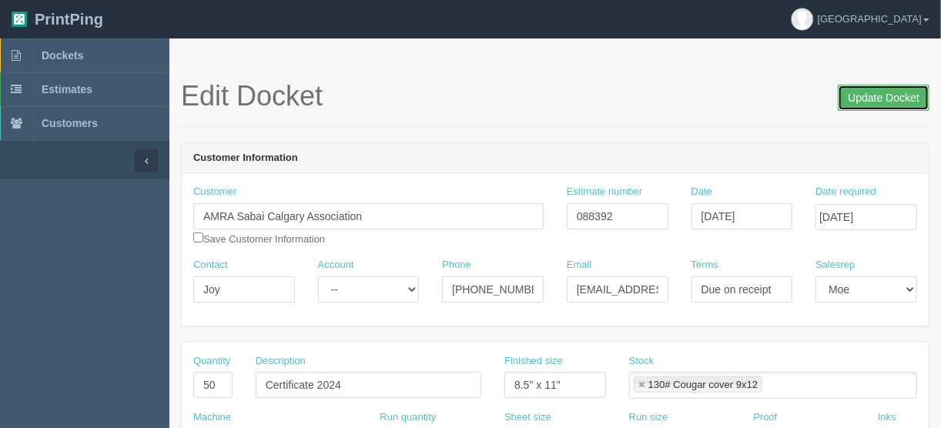
click at [879, 96] on input "Update Docket" at bounding box center [883, 98] width 92 height 26
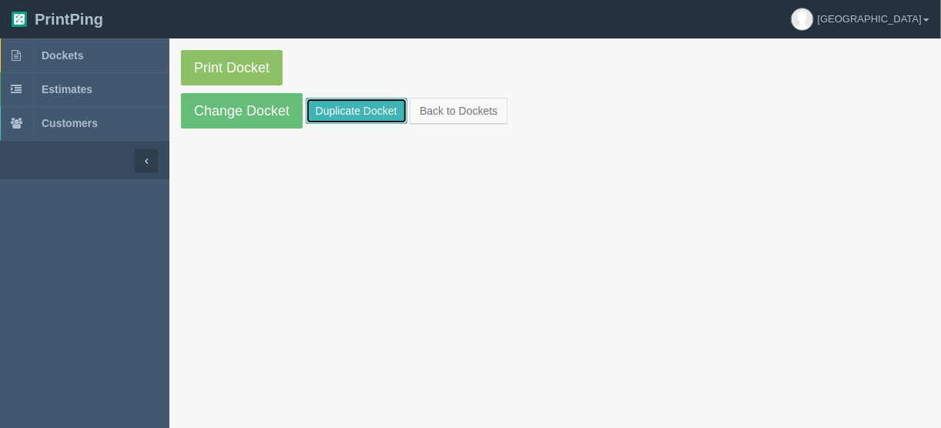
click at [356, 108] on link "Duplicate Docket" at bounding box center [357, 111] width 102 height 26
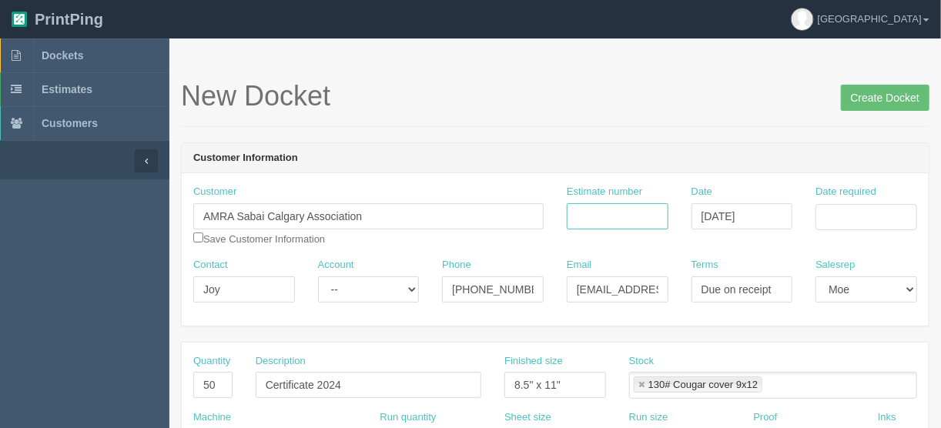
click at [599, 214] on input "Estimate number" at bounding box center [617, 216] width 102 height 26
type input "092683"
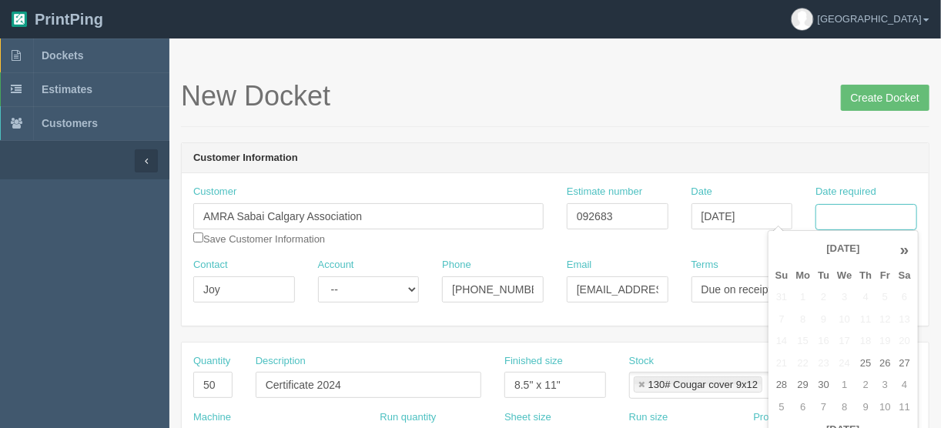
click at [847, 212] on input "Date required" at bounding box center [866, 217] width 102 height 26
click at [843, 385] on td "1" at bounding box center [844, 385] width 22 height 22
type input "October 1, 2025"
click at [495, 92] on h1 "New Docket Create Docket" at bounding box center [555, 96] width 748 height 31
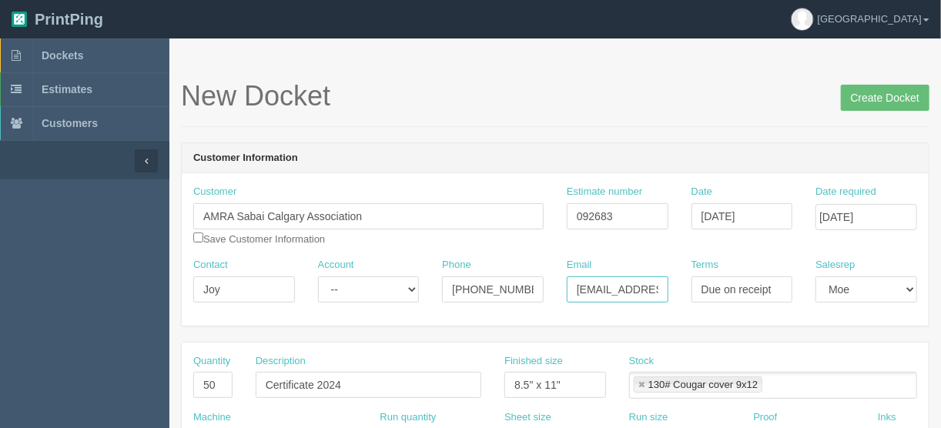
click at [600, 281] on input "amrasabaicalgary@gmail.com" at bounding box center [617, 289] width 102 height 26
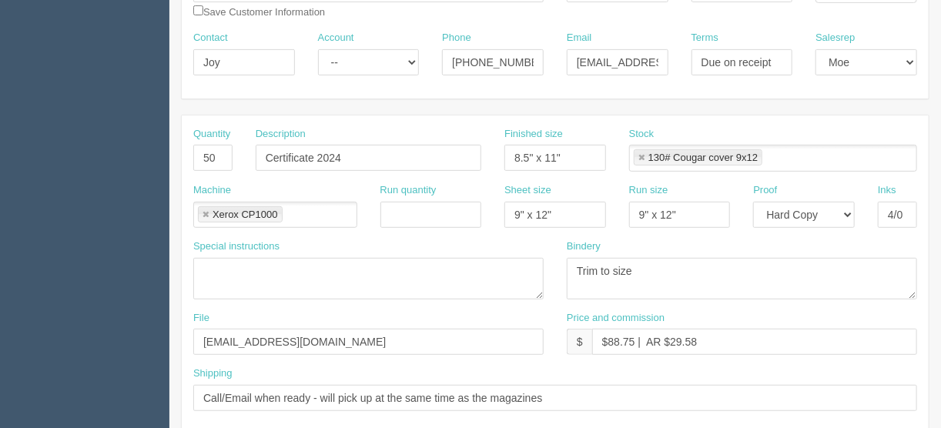
scroll to position [246, 0]
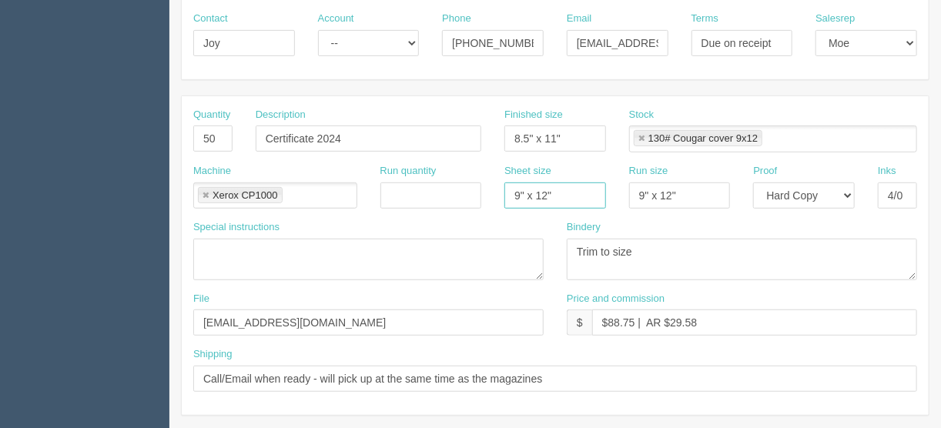
drag, startPoint x: 572, startPoint y: 189, endPoint x: 485, endPoint y: 205, distance: 88.3
click at [486, 203] on div "Machine Xerox CP1000 Xerox CP1000 Run quantity Sheet size 9" x 12" Run size 9" …" at bounding box center [555, 192] width 747 height 56
type input "12" x 18""
drag, startPoint x: 685, startPoint y: 191, endPoint x: 551, endPoint y: 162, distance: 137.1
click at [562, 189] on div "Machine Xerox CP1000 Xerox CP1000 Run quantity Sheet size 12" x 18" Run size 9"…" at bounding box center [555, 192] width 747 height 56
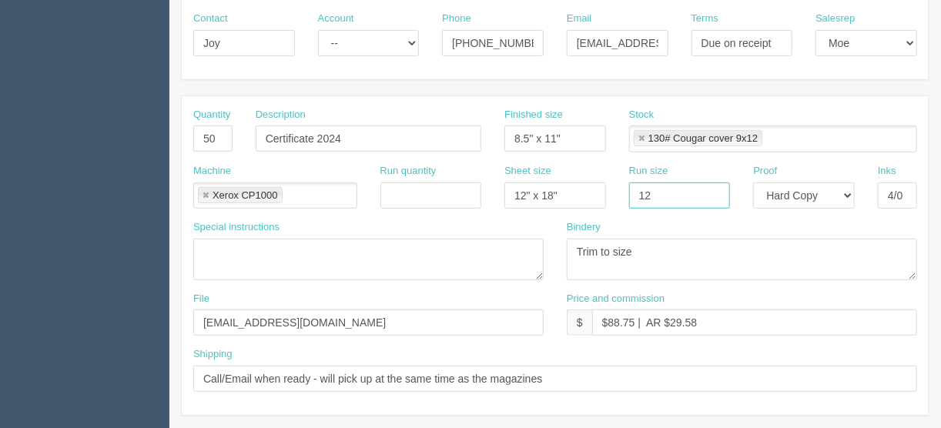
type input "12" x 18""
click at [643, 134] on link at bounding box center [641, 139] width 9 height 10
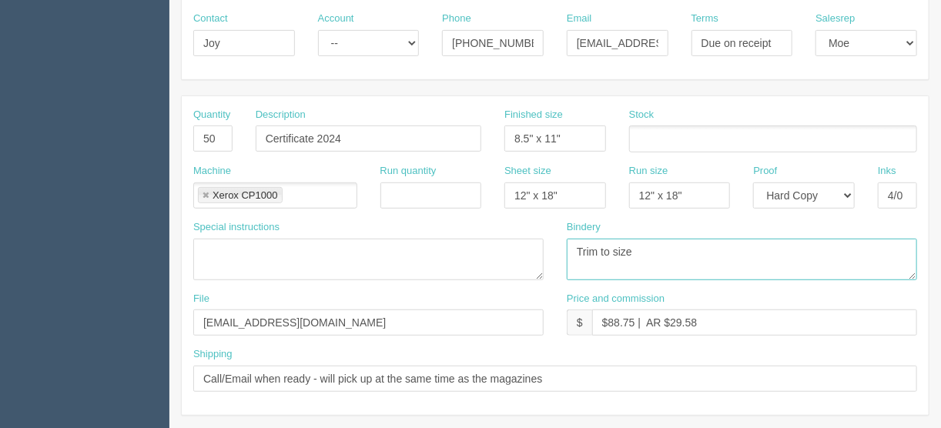
click at [670, 261] on textarea "Trim to size" at bounding box center [741, 260] width 350 height 42
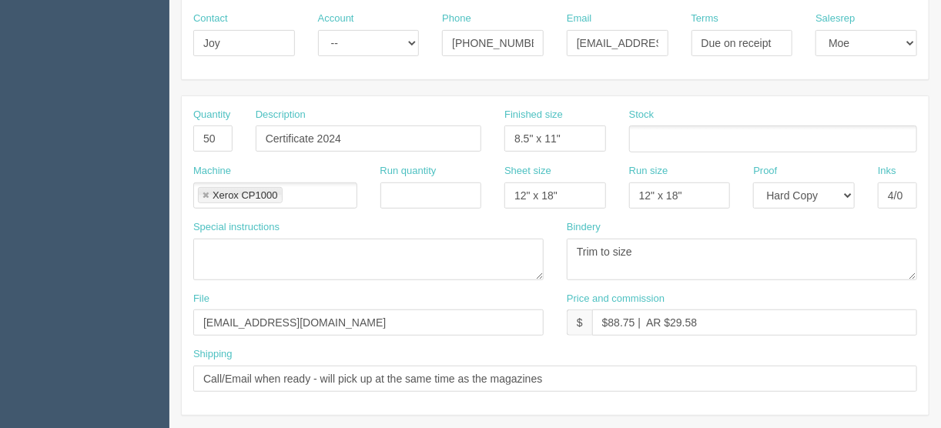
click at [640, 136] on input "text" at bounding box center [637, 140] width 15 height 22
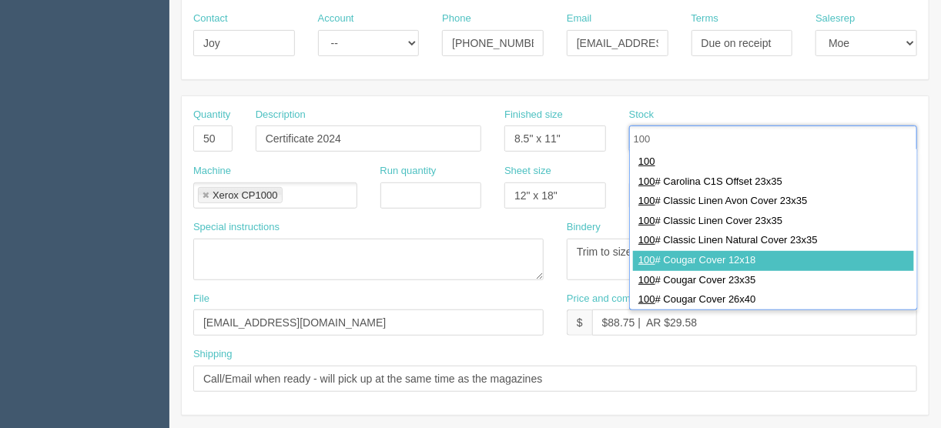
type input "100"
type input "100# Cougar Cover 12x18"
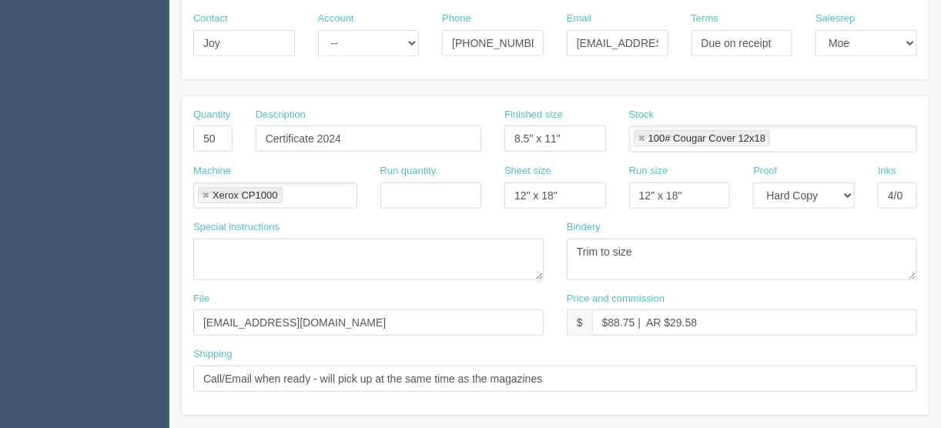
click at [641, 139] on link at bounding box center [641, 139] width 9 height 10
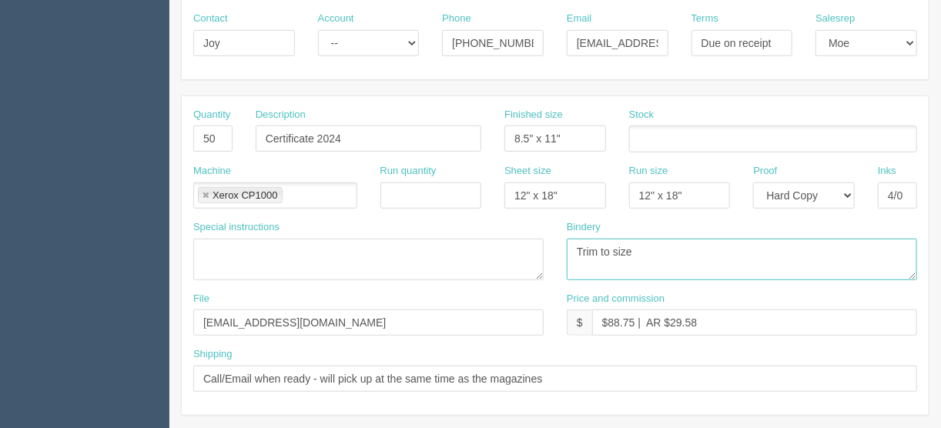
click at [675, 239] on textarea "Trim to size" at bounding box center [741, 260] width 350 height 42
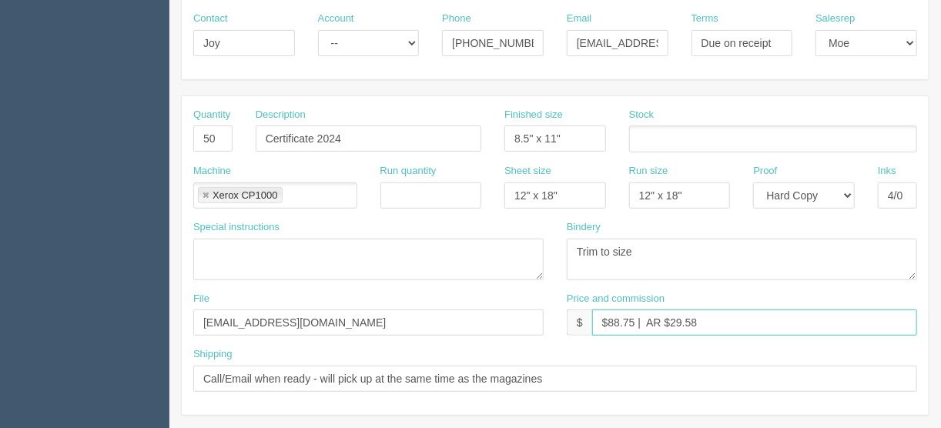
drag, startPoint x: 632, startPoint y: 316, endPoint x: 607, endPoint y: 319, distance: 24.9
click at [607, 319] on input "$88.75 | AR $29.58" at bounding box center [754, 322] width 325 height 26
drag, startPoint x: 702, startPoint y: 319, endPoint x: 670, endPoint y: 319, distance: 31.6
click at [670, 319] on input "$78.81 | AR $29.58" at bounding box center [754, 322] width 325 height 26
type input "$78.81 | AR $18.74"
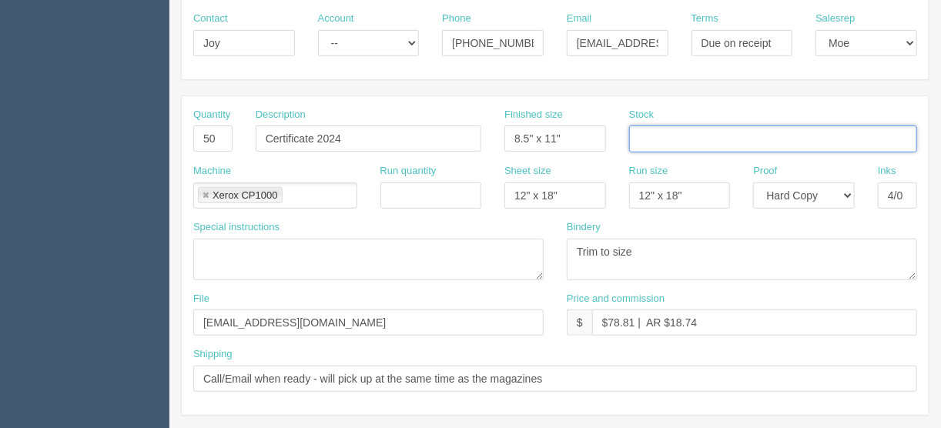
click at [640, 136] on input "text" at bounding box center [637, 140] width 15 height 22
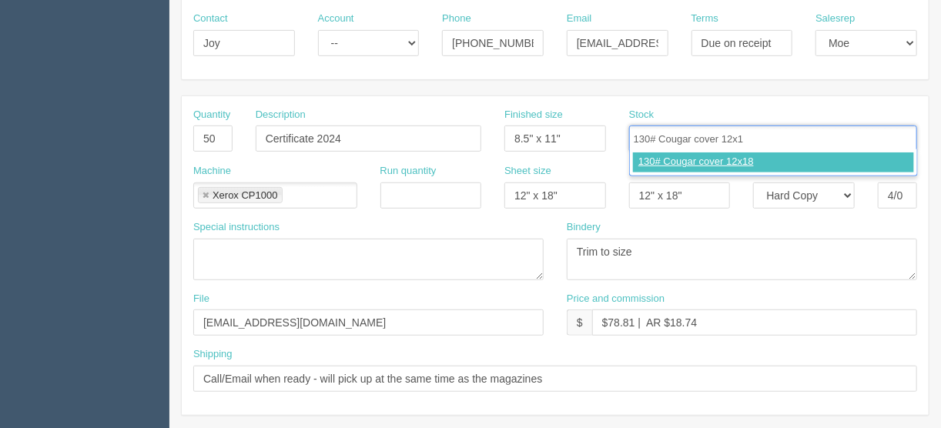
type input "130# Cougar cover 12x18"
type input "100# Cougar Cover 12x18,130# Cougar cover 12x18"
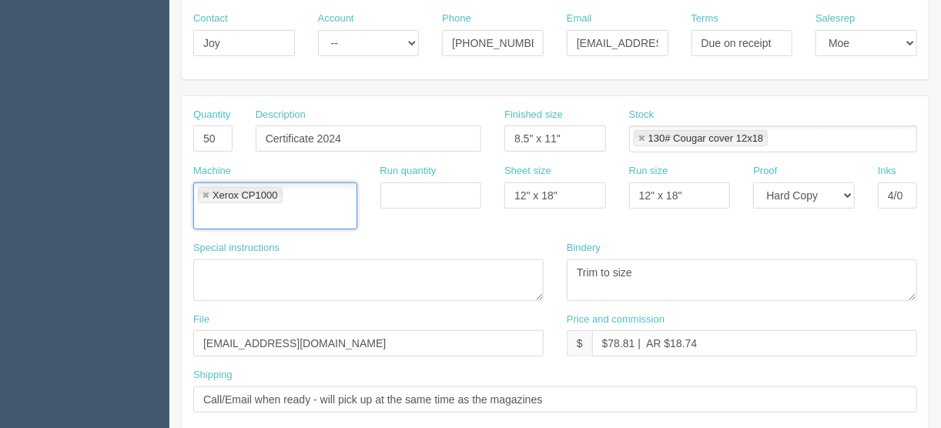
scroll to position [62, 0]
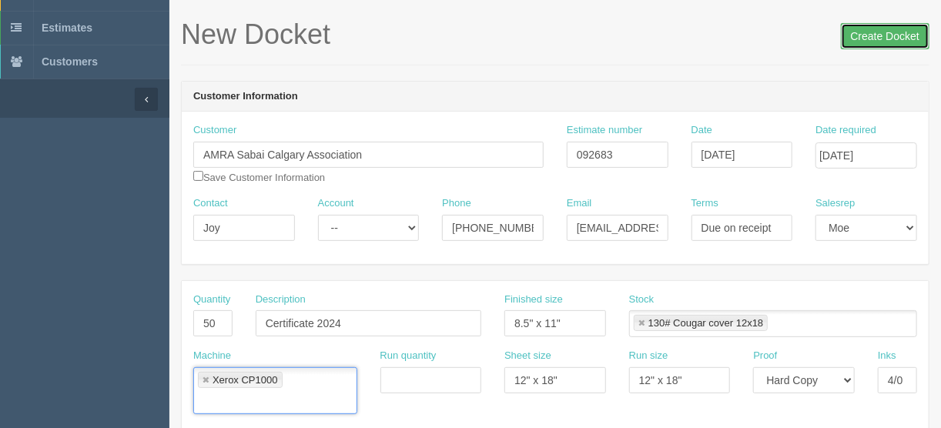
click at [889, 35] on input "Create Docket" at bounding box center [885, 36] width 89 height 26
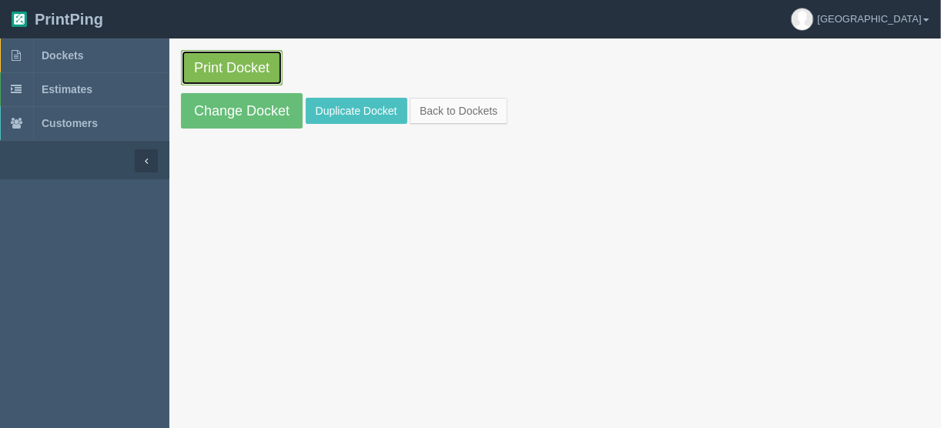
click at [243, 69] on link "Print Docket" at bounding box center [232, 67] width 102 height 35
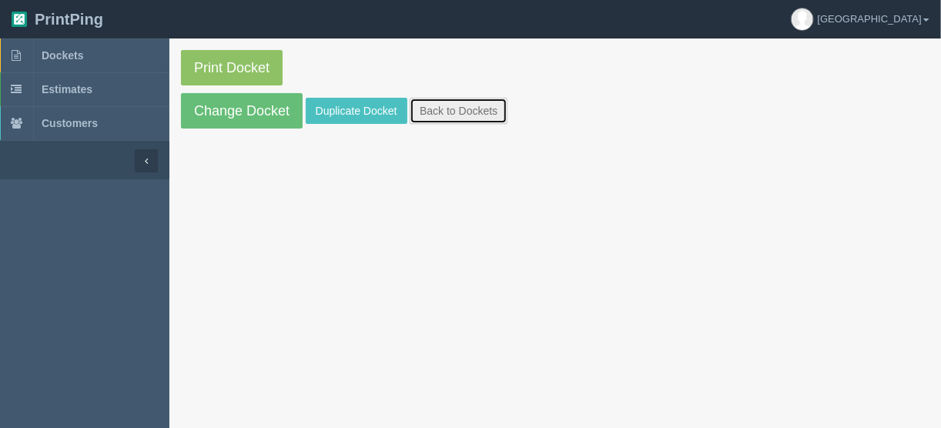
click at [436, 103] on link "Back to Dockets" at bounding box center [458, 111] width 98 height 26
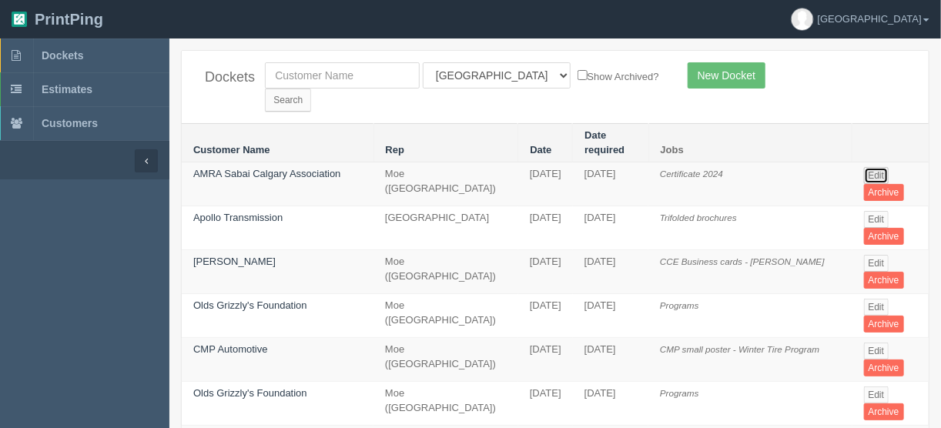
click at [874, 167] on link "Edit" at bounding box center [876, 175] width 25 height 17
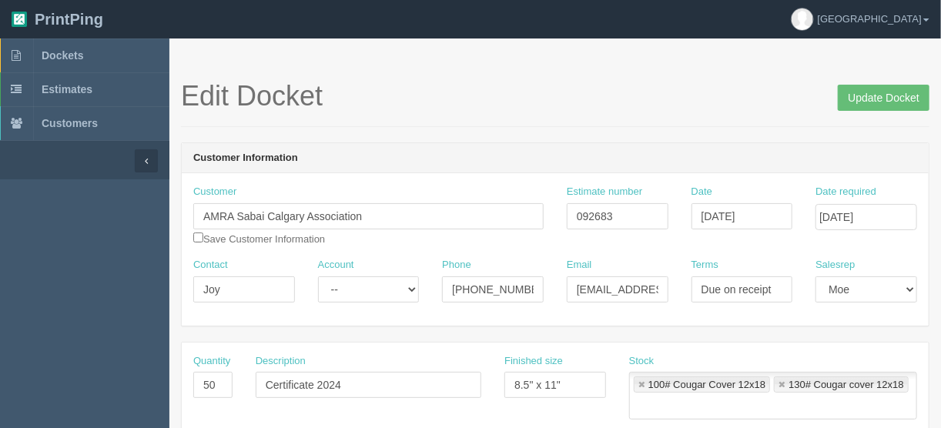
click at [639, 385] on link at bounding box center [641, 385] width 9 height 10
type input "130# Cougar cover 12x18"
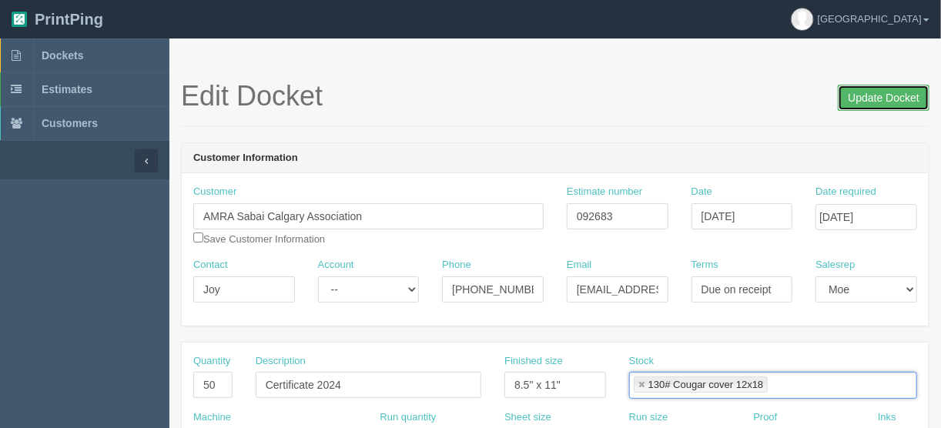
click at [889, 95] on input "Update Docket" at bounding box center [883, 98] width 92 height 26
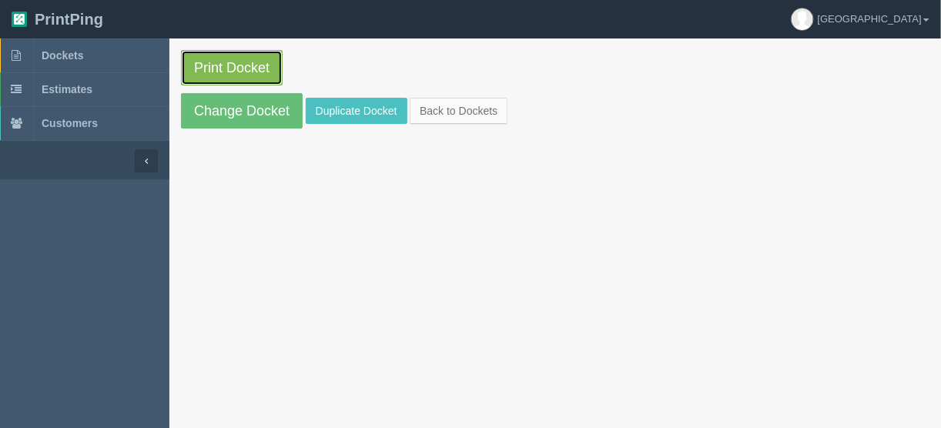
click at [218, 62] on link "Print Docket" at bounding box center [232, 67] width 102 height 35
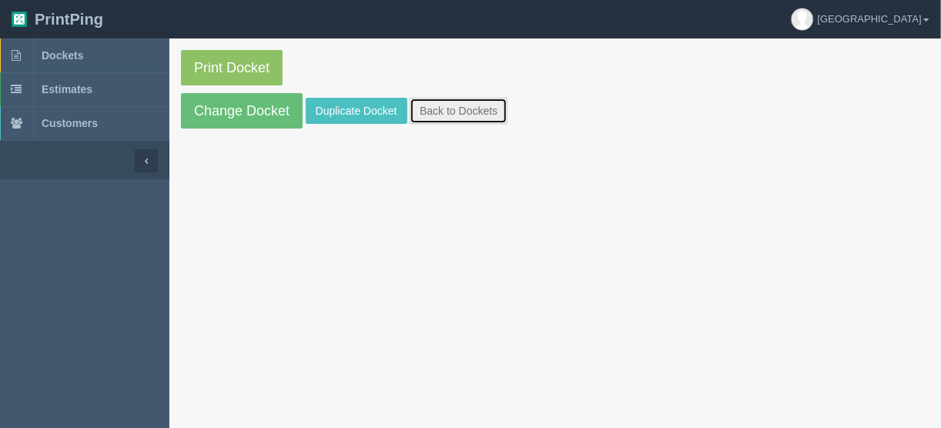
click at [433, 110] on link "Back to Dockets" at bounding box center [458, 111] width 98 height 26
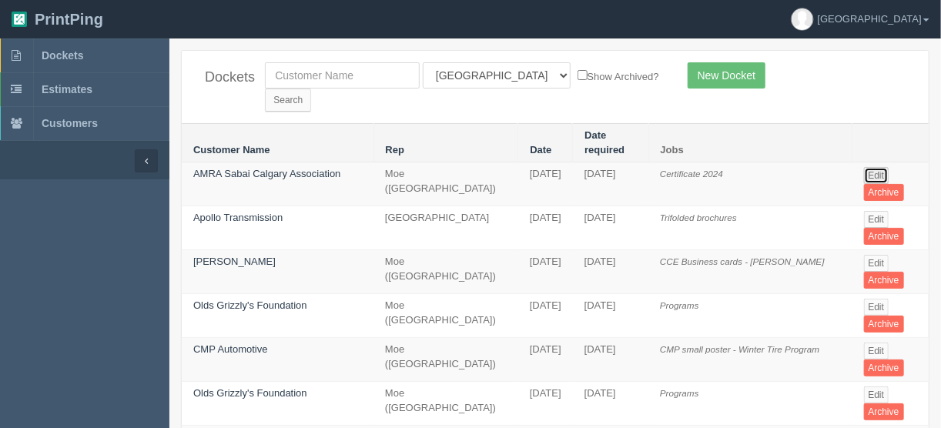
click at [873, 167] on link "Edit" at bounding box center [876, 175] width 25 height 17
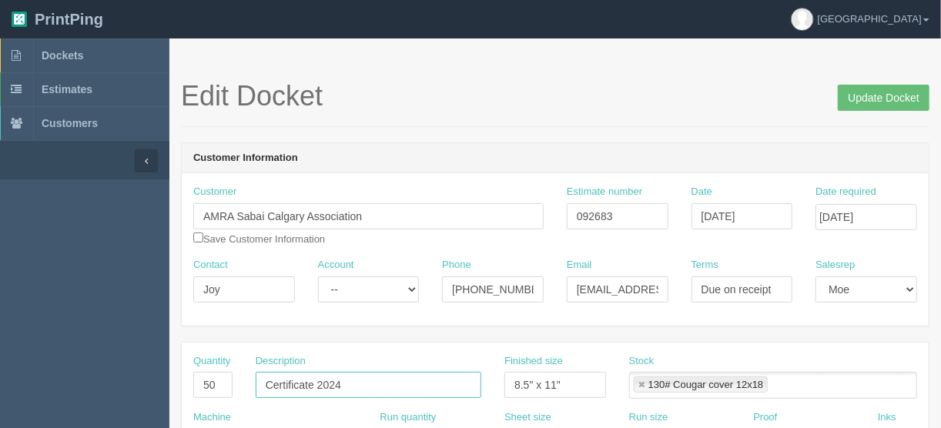
click at [353, 385] on input "Certificate 2024" at bounding box center [369, 385] width 226 height 26
type input "Certificate 2025"
click at [877, 95] on input "Update Docket" at bounding box center [883, 98] width 92 height 26
